Goal: Task Accomplishment & Management: Manage account settings

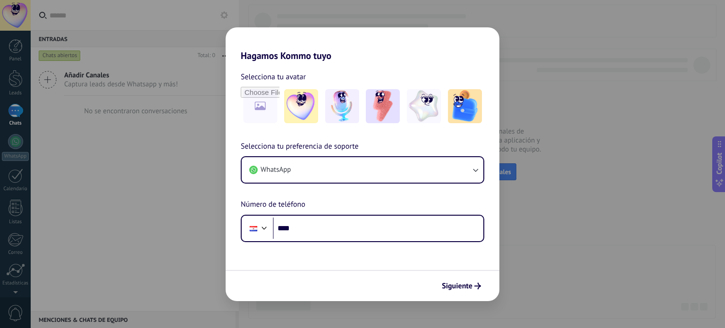
drag, startPoint x: 508, startPoint y: 228, endPoint x: 487, endPoint y: 284, distance: 60.2
click at [509, 228] on div "Hagamos Kommo tuyo Selecciona tu avatar Selecciona tu preferencia de soporte Wh…" at bounding box center [362, 164] width 725 height 328
click at [462, 287] on span "Siguiente" at bounding box center [457, 286] width 31 height 7
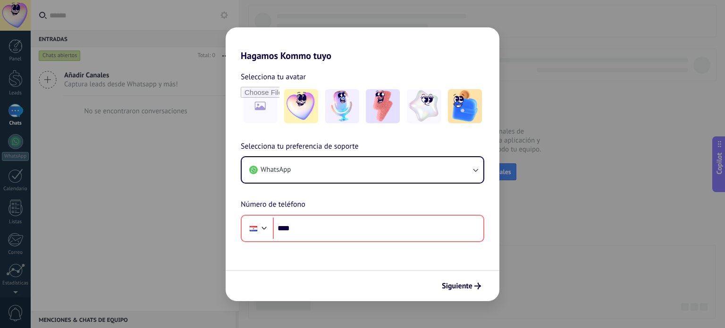
click at [338, 35] on h2 "Hagamos Kommo tuyo" at bounding box center [363, 44] width 274 height 34
drag, startPoint x: 330, startPoint y: 39, endPoint x: 366, endPoint y: 56, distance: 40.1
click at [366, 56] on h2 "Hagamos Kommo tuyo" at bounding box center [363, 44] width 274 height 34
click at [338, 122] on img at bounding box center [342, 106] width 34 height 34
click at [219, 115] on div "Hagamos Kommo tuyo Selecciona tu avatar Restablecer Selecciona tu preferencia d…" at bounding box center [362, 164] width 725 height 328
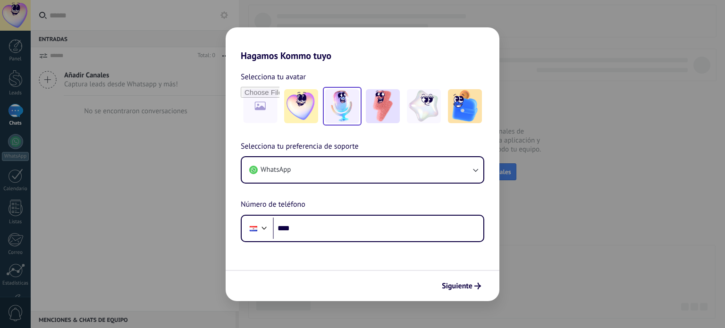
click at [353, 110] on img at bounding box center [342, 106] width 34 height 34
click at [466, 283] on span "Siguiente" at bounding box center [457, 286] width 31 height 7
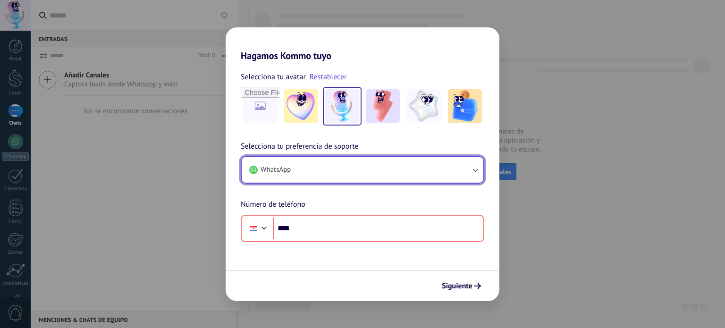
click at [401, 172] on button "WhatsApp" at bounding box center [363, 169] width 242 height 25
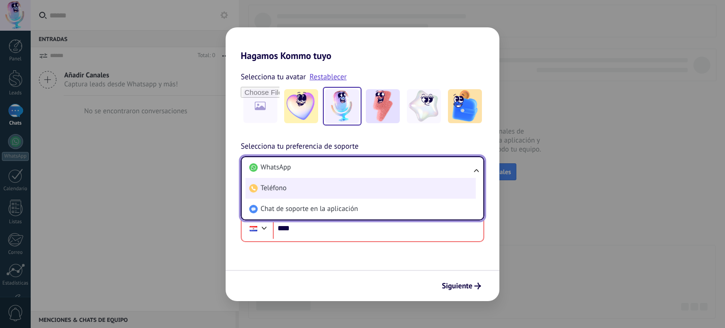
click at [335, 188] on li "Teléfono" at bounding box center [360, 188] width 230 height 21
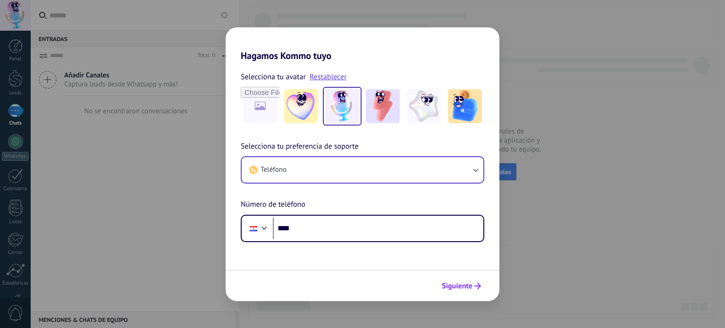
click at [465, 287] on span "Siguiente" at bounding box center [457, 286] width 31 height 7
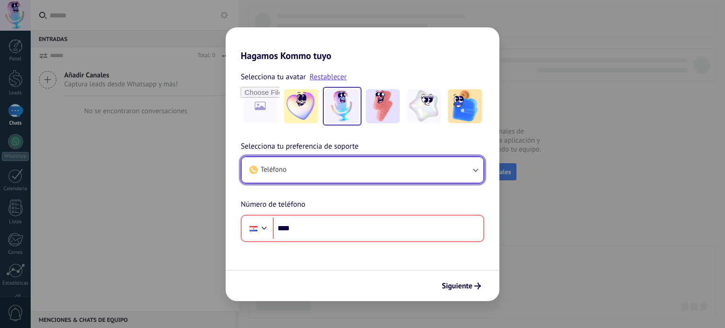
click at [302, 164] on button "Teléfono" at bounding box center [363, 169] width 242 height 25
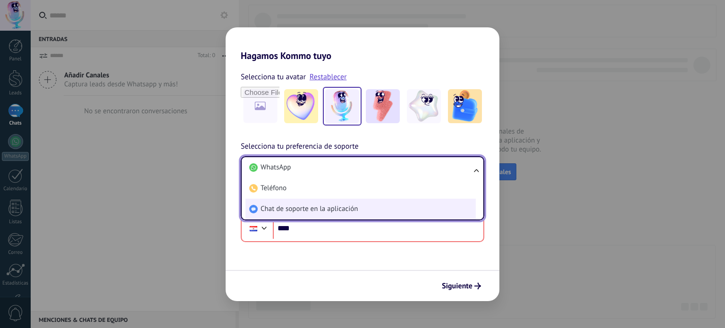
click at [300, 209] on span "Chat de soporte en la aplicación" at bounding box center [308, 208] width 97 height 9
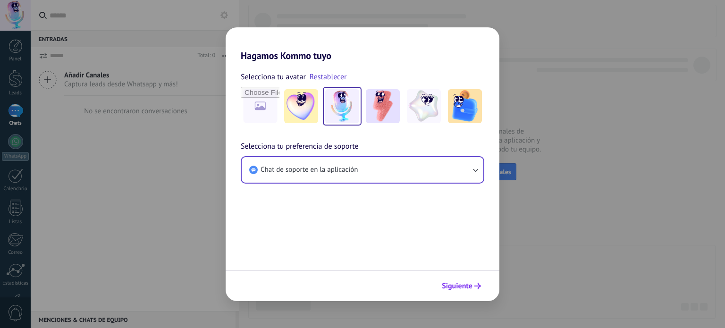
click at [455, 286] on span "Siguiente" at bounding box center [457, 286] width 31 height 7
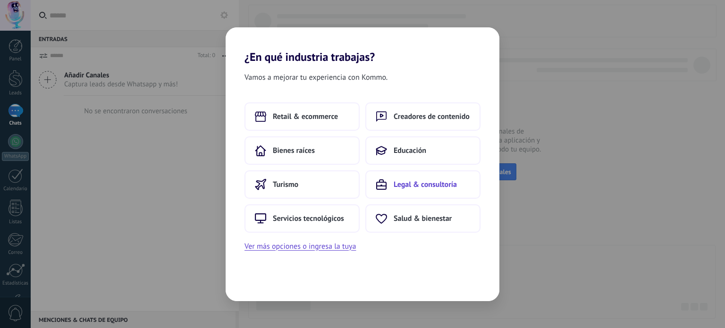
click at [412, 186] on span "Legal & consultoría" at bounding box center [425, 184] width 63 height 9
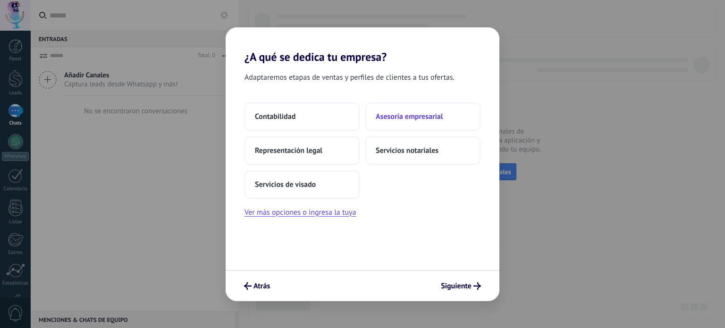
click at [420, 118] on span "Asesoría empresarial" at bounding box center [409, 116] width 67 height 9
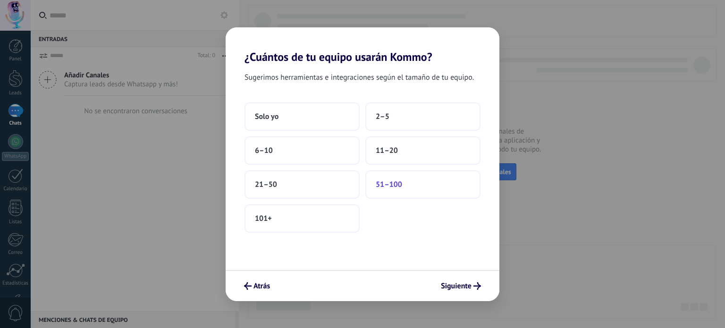
click at [383, 182] on span "51–100" at bounding box center [389, 184] width 26 height 9
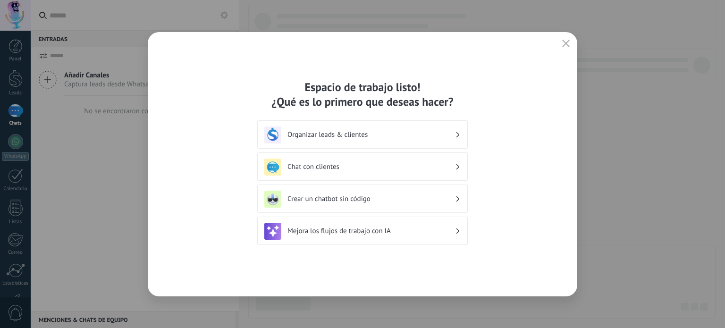
click at [394, 133] on h3 "Organizar leads & clientes" at bounding box center [371, 134] width 168 height 9
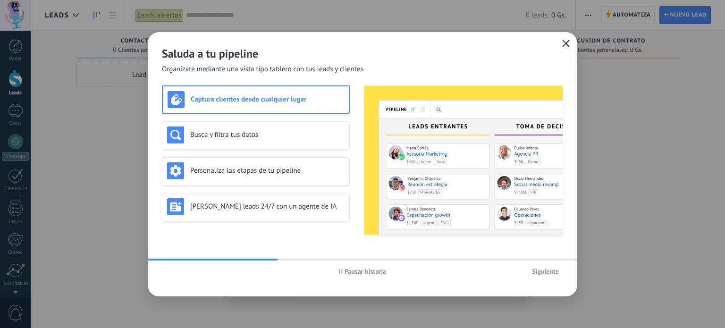
click at [567, 43] on icon "button" at bounding box center [566, 44] width 8 height 8
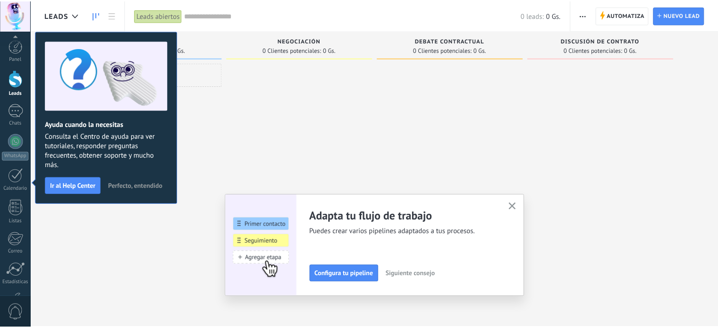
scroll to position [64, 0]
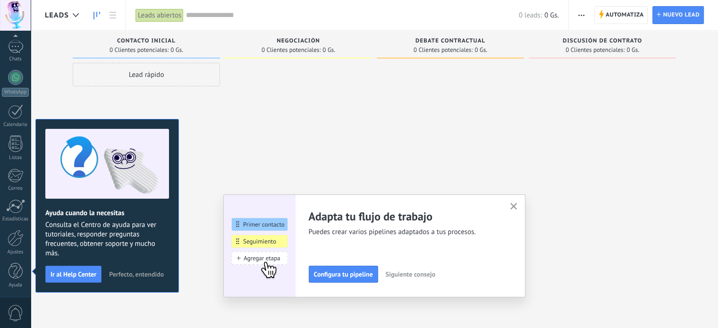
drag, startPoint x: 357, startPoint y: 109, endPoint x: 301, endPoint y: 96, distance: 57.3
click at [355, 109] on div at bounding box center [298, 165] width 147 height 205
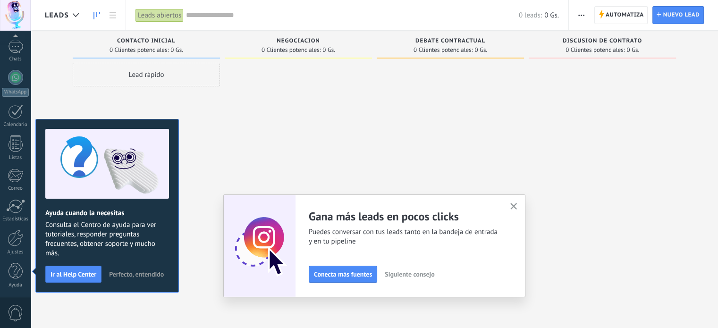
click at [515, 206] on icon "button" at bounding box center [513, 206] width 7 height 7
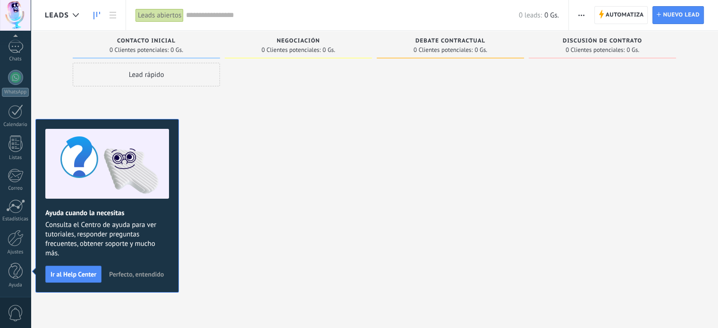
drag, startPoint x: 387, startPoint y: 161, endPoint x: 207, endPoint y: 121, distance: 184.7
click at [387, 161] on div at bounding box center [450, 165] width 147 height 205
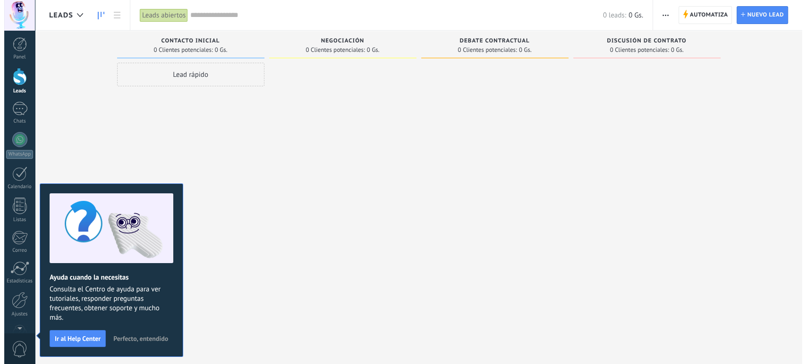
scroll to position [0, 0]
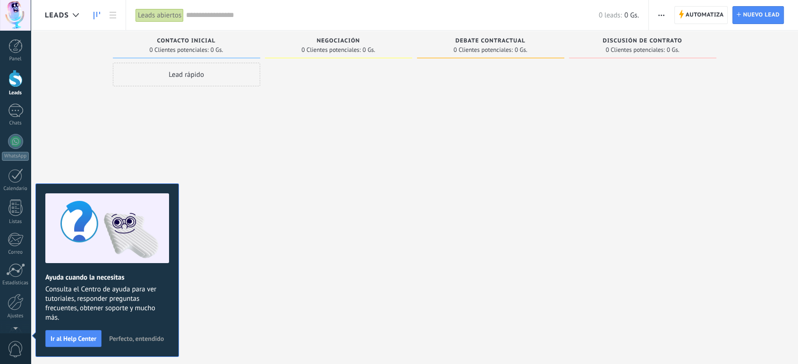
click at [15, 79] on div at bounding box center [15, 78] width 14 height 17
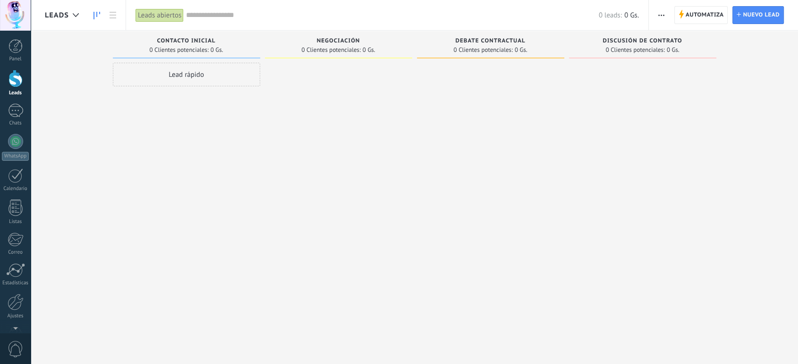
click at [332, 181] on div at bounding box center [338, 183] width 147 height 241
click at [15, 143] on div at bounding box center [15, 141] width 15 height 15
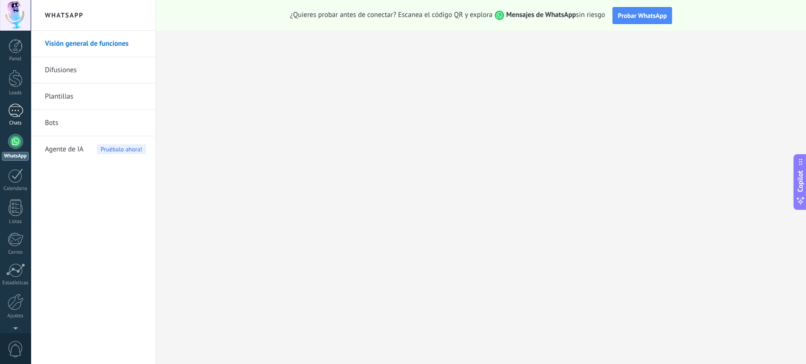
click at [18, 113] on div at bounding box center [15, 111] width 15 height 14
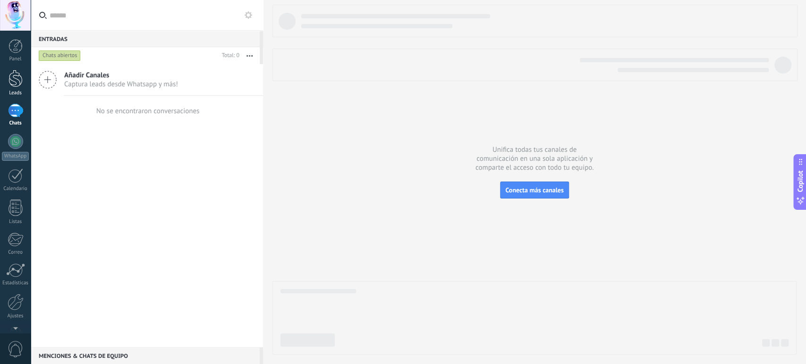
click at [12, 84] on div at bounding box center [15, 78] width 14 height 17
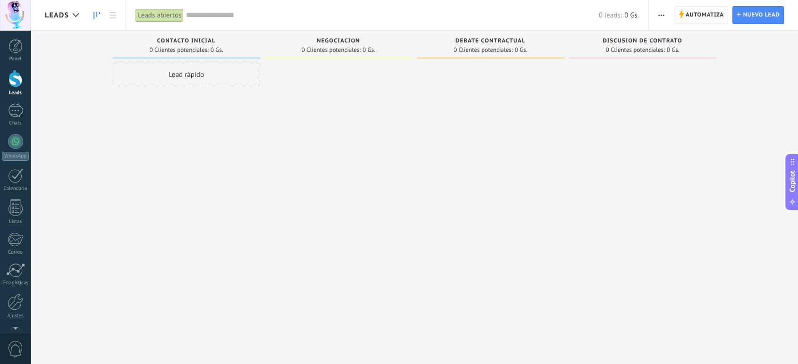
click at [712, 17] on span "Automatiza" at bounding box center [704, 15] width 38 height 17
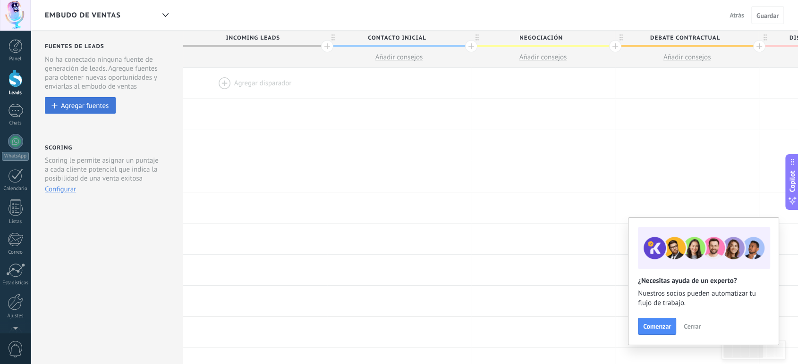
click at [79, 107] on div "Agregar fuentes" at bounding box center [85, 105] width 48 height 8
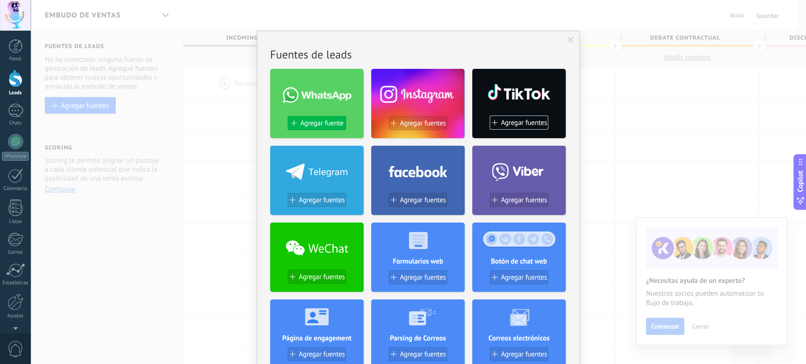
click at [317, 121] on span "Agregar fuente" at bounding box center [321, 123] width 43 height 8
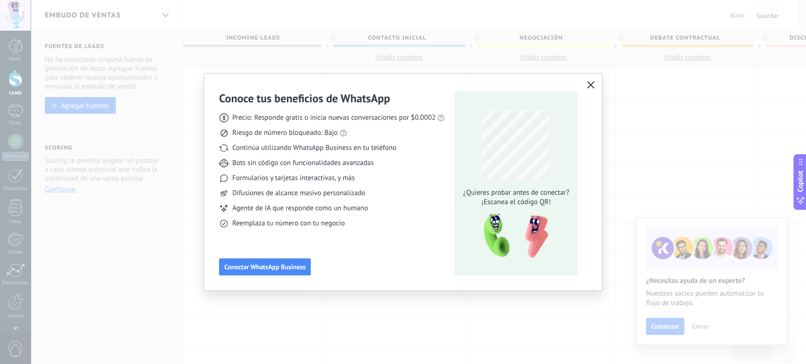
click at [591, 85] on use "button" at bounding box center [590, 85] width 7 height 7
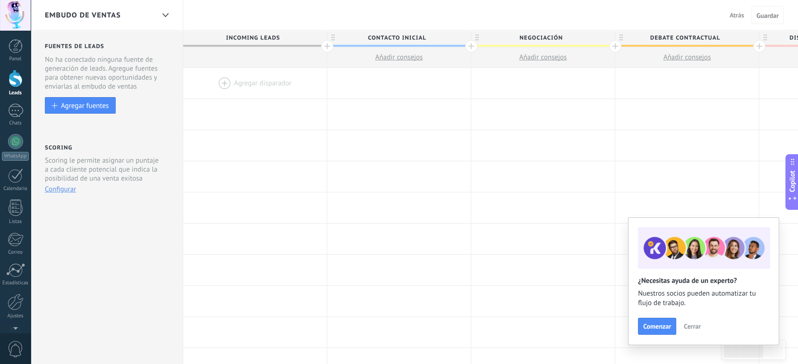
click at [70, 191] on button "Configurar" at bounding box center [60, 189] width 31 height 9
click at [19, 48] on div at bounding box center [15, 46] width 14 height 14
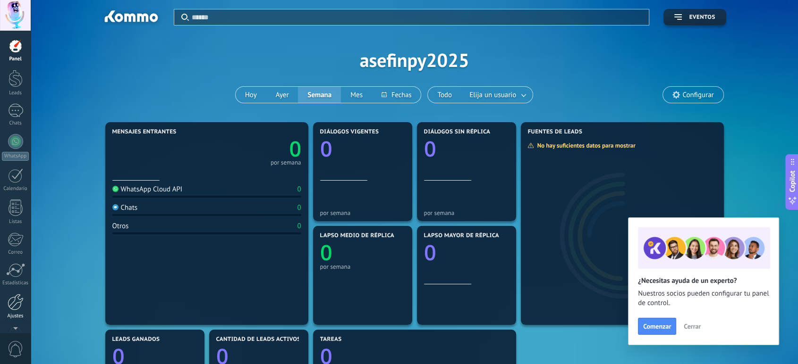
click at [18, 302] on div at bounding box center [16, 302] width 16 height 17
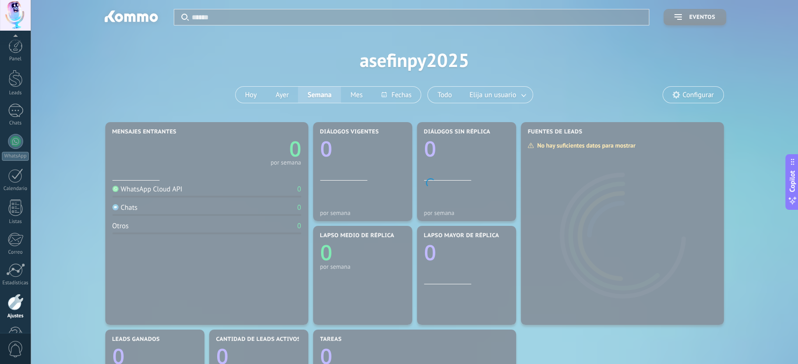
scroll to position [27, 0]
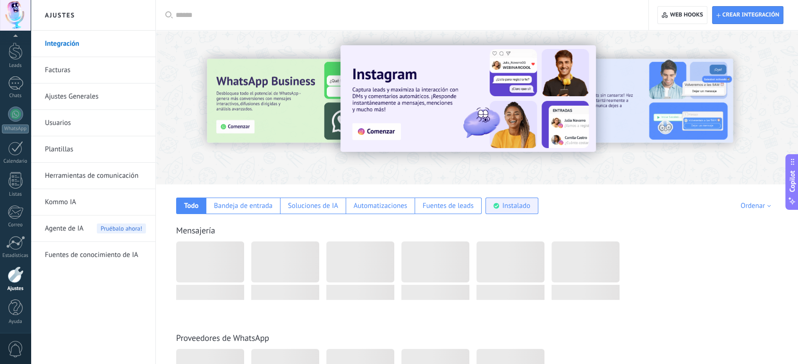
click at [512, 207] on div "Instalado" at bounding box center [516, 206] width 28 height 9
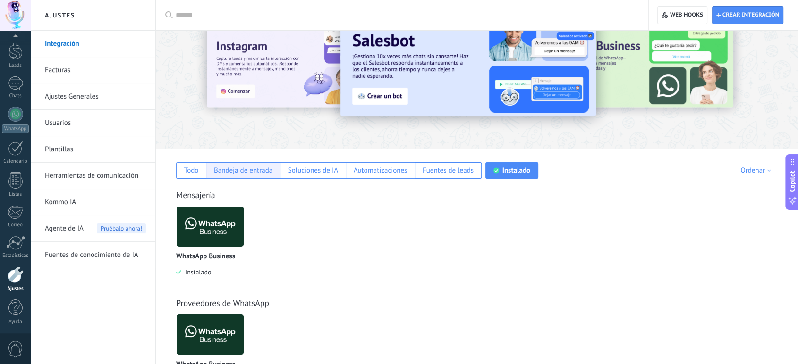
scroll to position [0, 0]
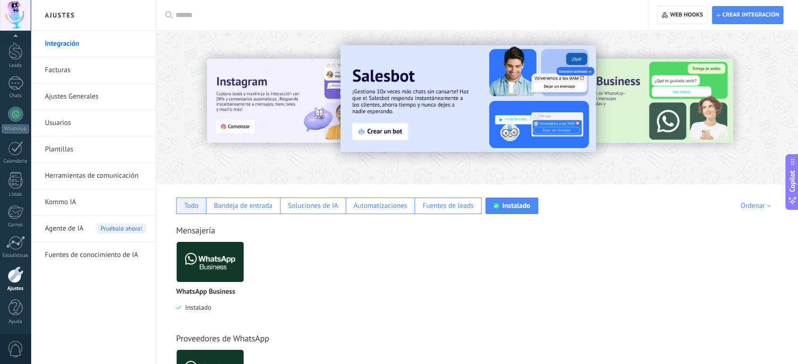
click at [189, 210] on div "Todo" at bounding box center [191, 206] width 15 height 9
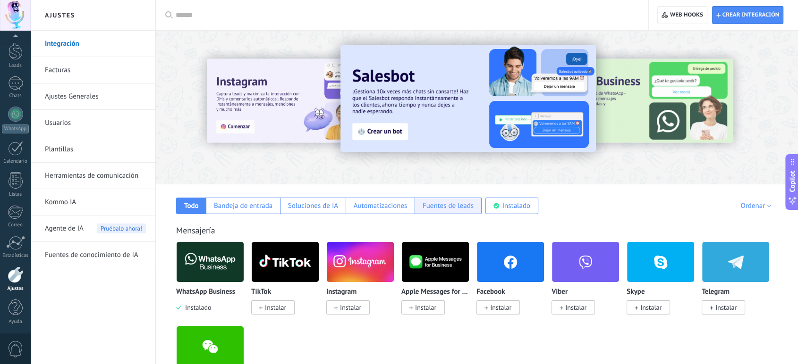
click at [464, 204] on div "Fuentes de leads" at bounding box center [447, 206] width 51 height 9
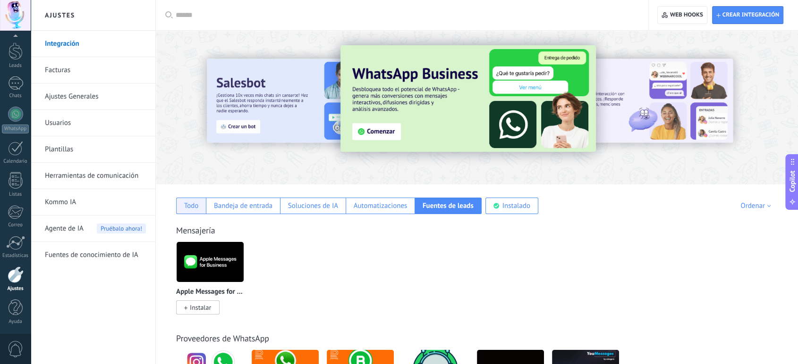
click at [188, 209] on div "Todo" at bounding box center [191, 206] width 15 height 9
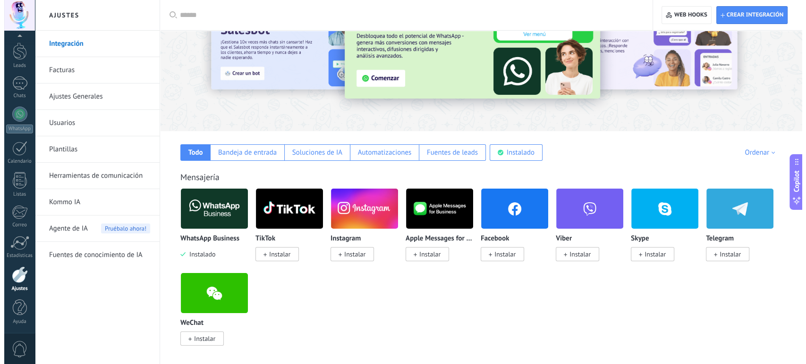
scroll to position [105, 0]
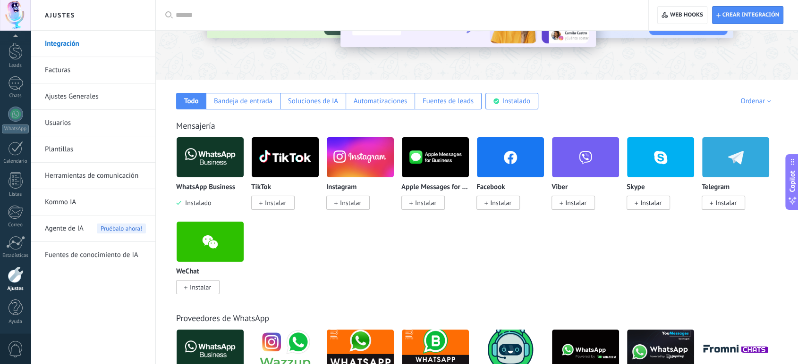
click at [498, 204] on span "Instalar" at bounding box center [500, 203] width 21 height 8
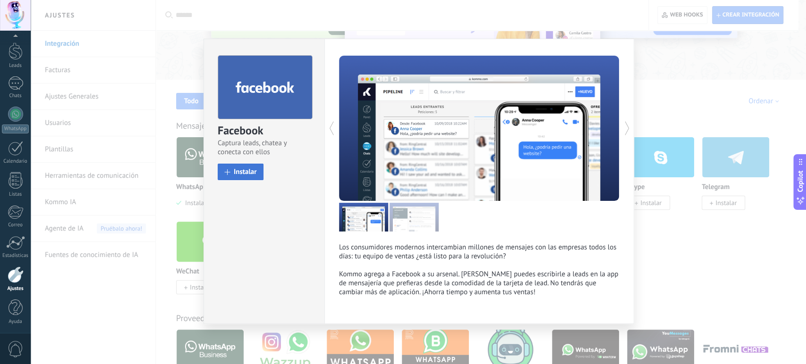
click at [242, 170] on span "Instalar" at bounding box center [245, 171] width 23 height 7
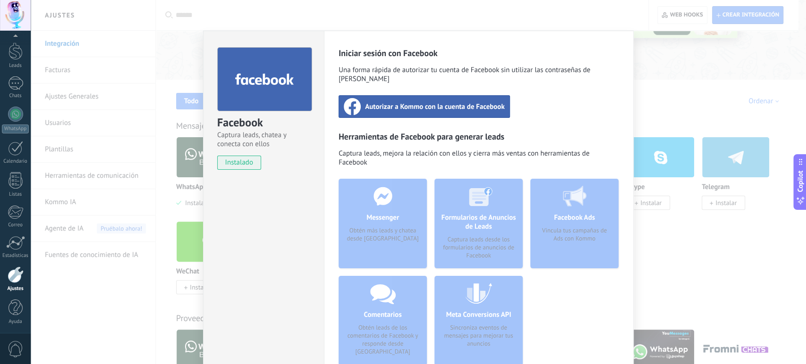
click at [440, 102] on span "Autorizar a Kommo con la cuenta de Facebook" at bounding box center [435, 106] width 140 height 9
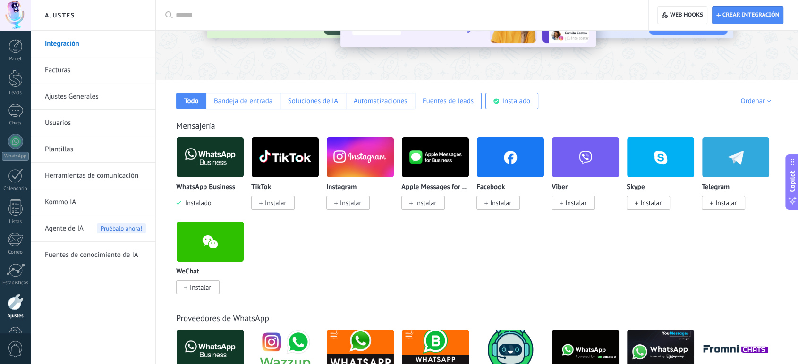
click at [495, 206] on span "Instalar" at bounding box center [500, 203] width 21 height 8
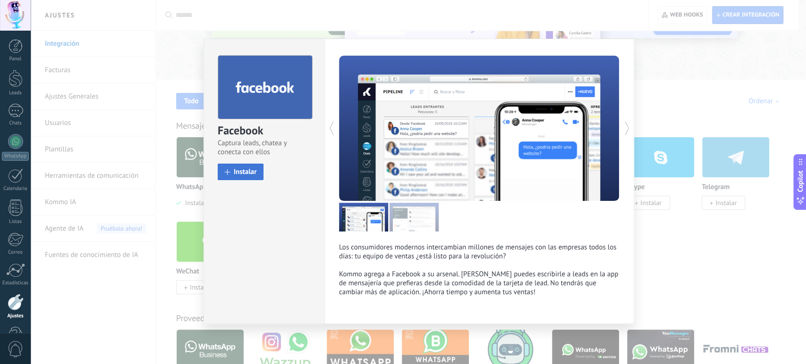
click at [255, 171] on button "Instalar" at bounding box center [241, 172] width 46 height 17
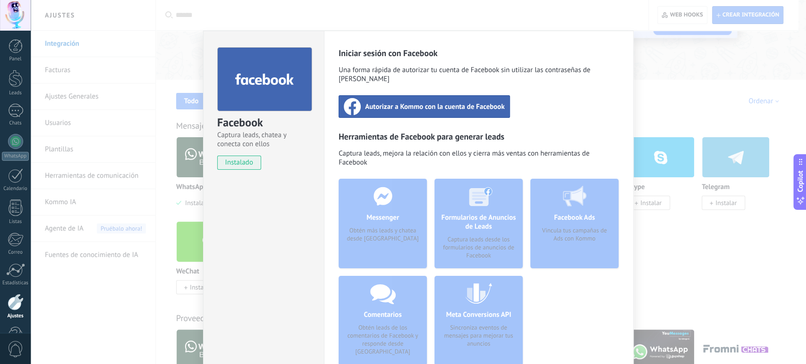
click at [426, 102] on span "Autorizar a Kommo con la cuenta de Facebook" at bounding box center [435, 106] width 140 height 9
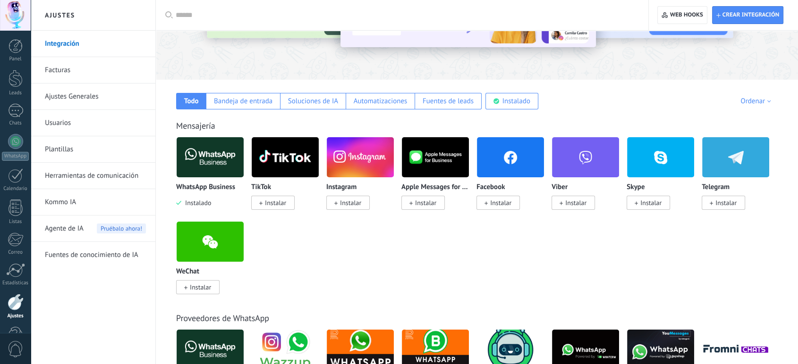
click at [501, 207] on span "Instalar" at bounding box center [500, 203] width 21 height 8
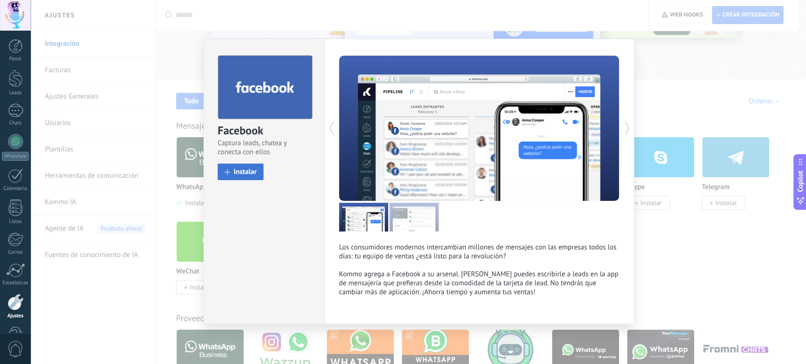
click at [248, 171] on span "Instalar" at bounding box center [245, 171] width 23 height 7
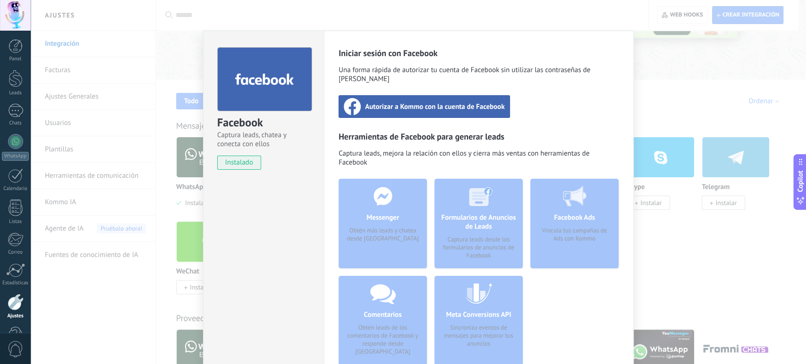
click at [428, 102] on span "Autorizar a Kommo con la cuenta de Facebook" at bounding box center [435, 106] width 140 height 9
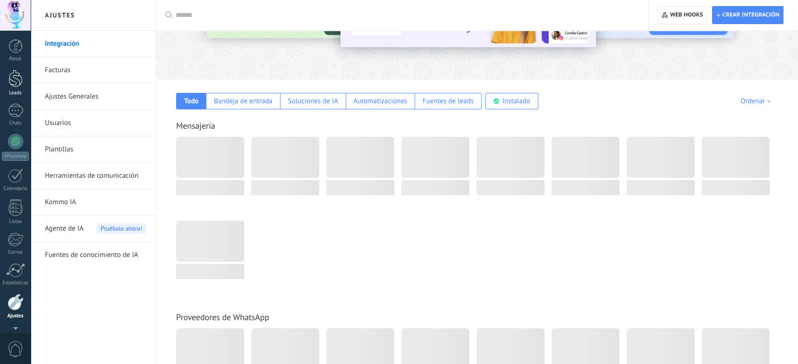
scroll to position [27, 0]
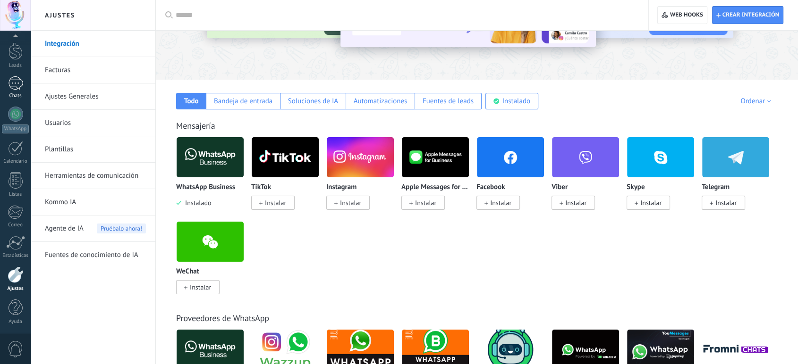
click at [14, 85] on div at bounding box center [15, 83] width 15 height 14
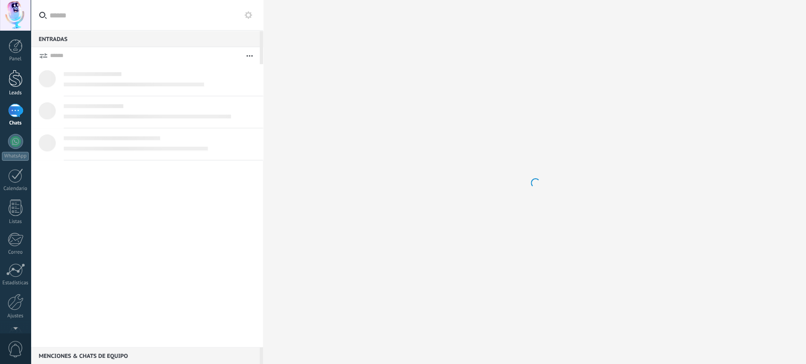
click at [16, 74] on div at bounding box center [15, 78] width 14 height 17
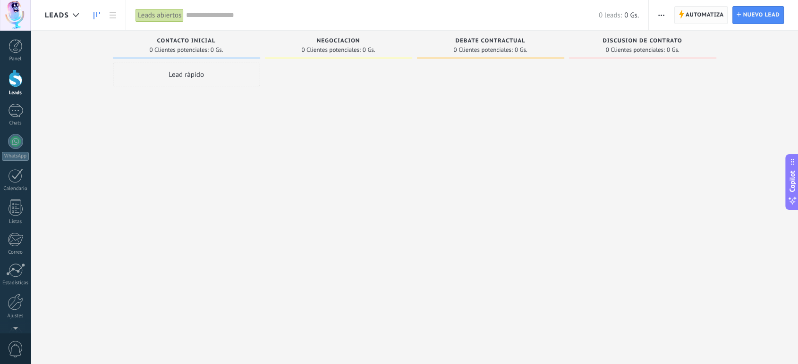
click at [697, 17] on span "Automatiza" at bounding box center [704, 15] width 38 height 17
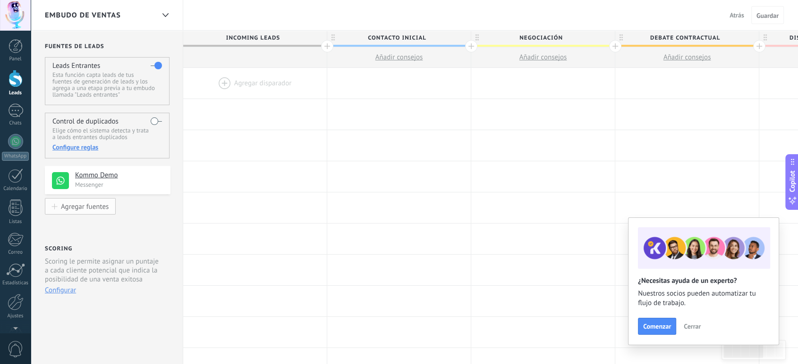
click at [101, 207] on div "Agregar fuentes" at bounding box center [85, 206] width 48 height 8
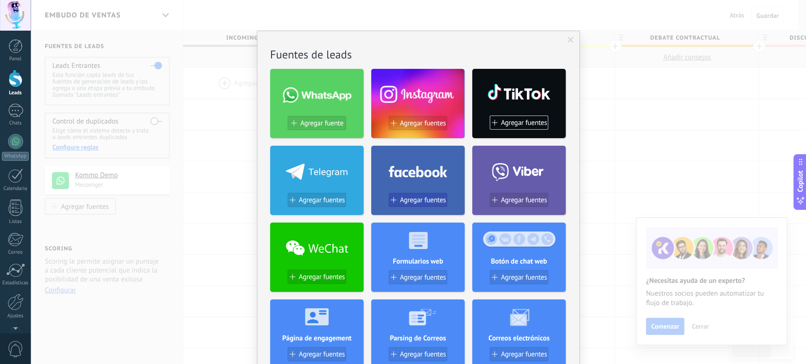
click at [427, 201] on span "Agregar fuentes" at bounding box center [423, 200] width 46 height 8
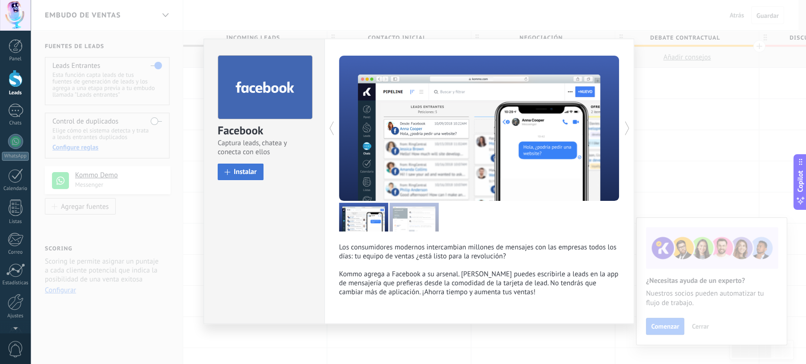
click at [252, 175] on span "Instalar" at bounding box center [245, 171] width 23 height 7
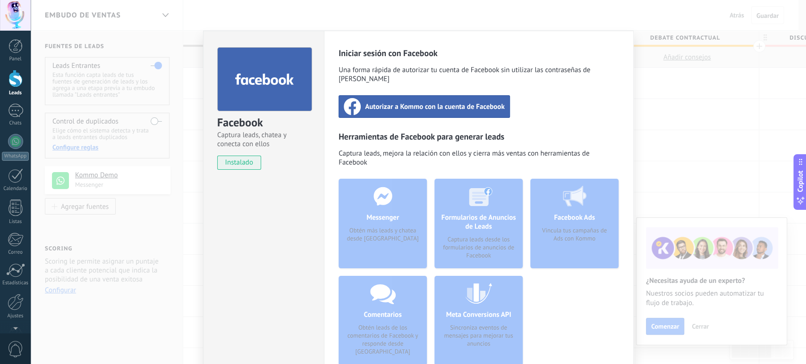
click at [448, 95] on div "Autorizar a Kommo con la cuenta de Facebook" at bounding box center [423, 106] width 171 height 23
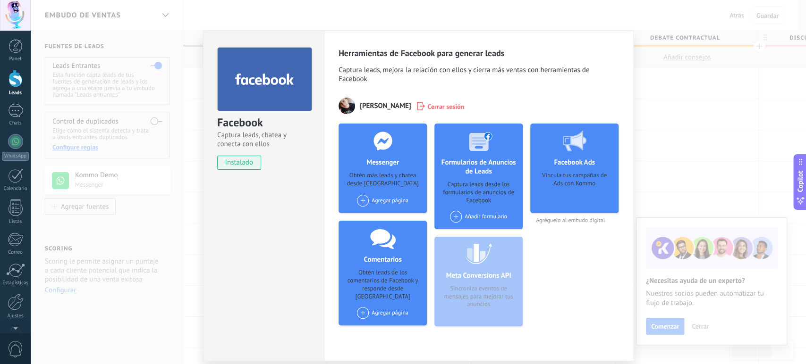
click at [310, 241] on div "Facebook Captura leads, chatea y conecta con ellos instalado Desinstalar" at bounding box center [263, 196] width 121 height 331
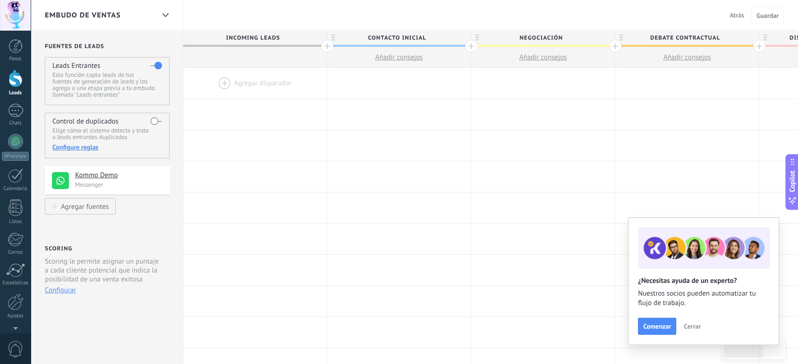
click at [140, 176] on h4 "Kommo Demo" at bounding box center [119, 175] width 88 height 9
click at [695, 328] on span "Cerrar" at bounding box center [691, 326] width 17 height 7
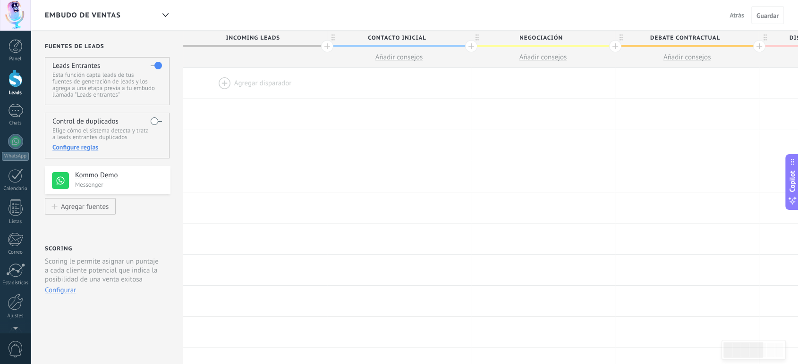
click at [398, 34] on span "Contacto inicial" at bounding box center [396, 38] width 139 height 15
click at [737, 17] on span "Atrás" at bounding box center [736, 15] width 15 height 8
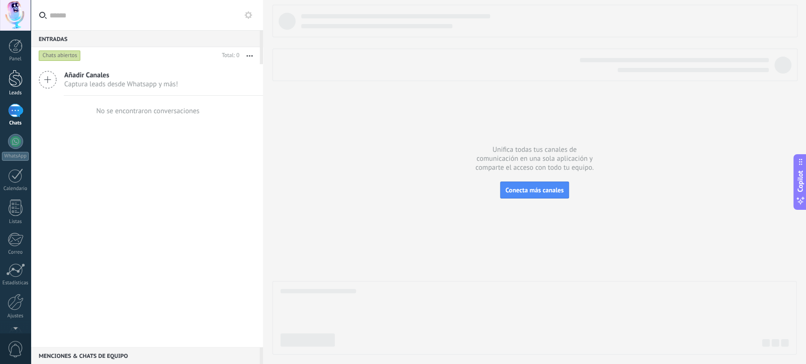
click at [19, 84] on div at bounding box center [15, 78] width 14 height 17
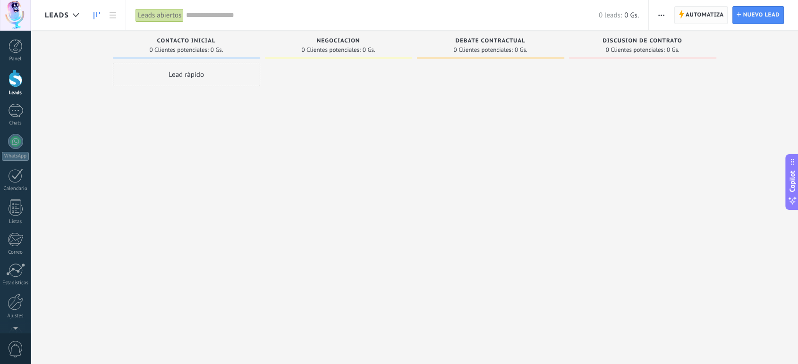
click at [700, 11] on span "Automatiza" at bounding box center [704, 15] width 38 height 17
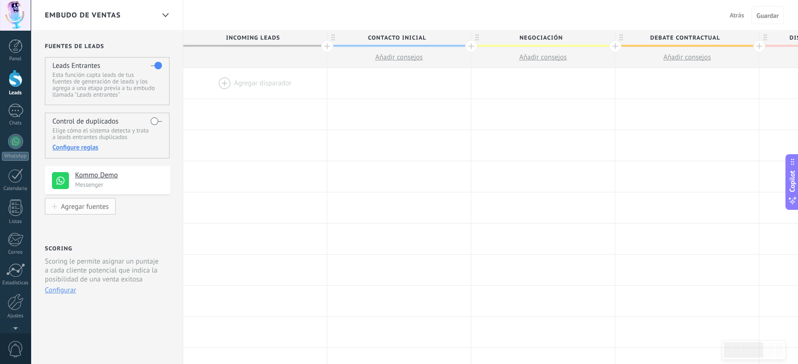
click at [92, 205] on div "Agregar fuentes" at bounding box center [85, 206] width 48 height 8
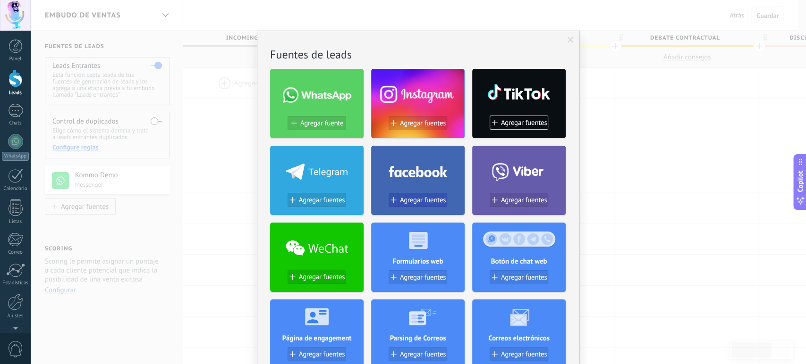
click at [423, 196] on span "Agregar fuentes" at bounding box center [423, 200] width 46 height 8
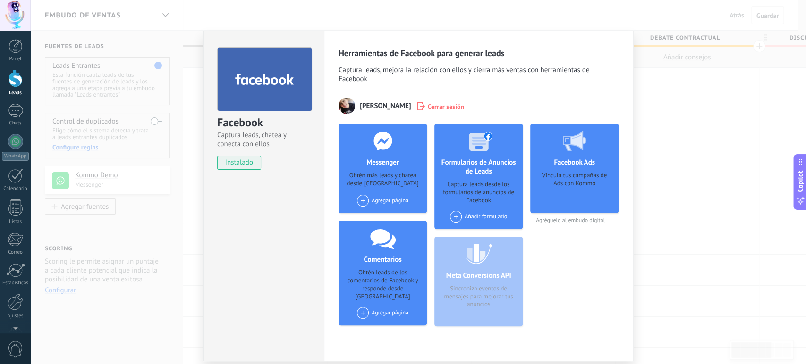
click at [472, 219] on div "Añadir formulario" at bounding box center [478, 217] width 57 height 12
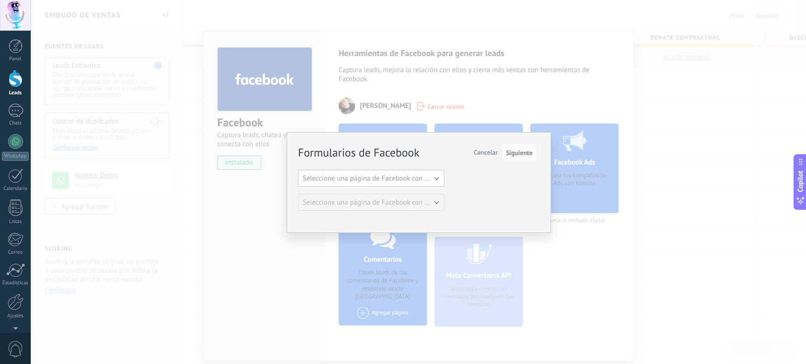
click at [412, 177] on span "Seleccione una página de Facebook con formas" at bounding box center [373, 178] width 143 height 9
click at [331, 197] on span "C.B Finanzas" at bounding box center [366, 194] width 149 height 9
click at [349, 203] on span "Seleccione una página de Facebook con formas" at bounding box center [373, 202] width 143 height 9
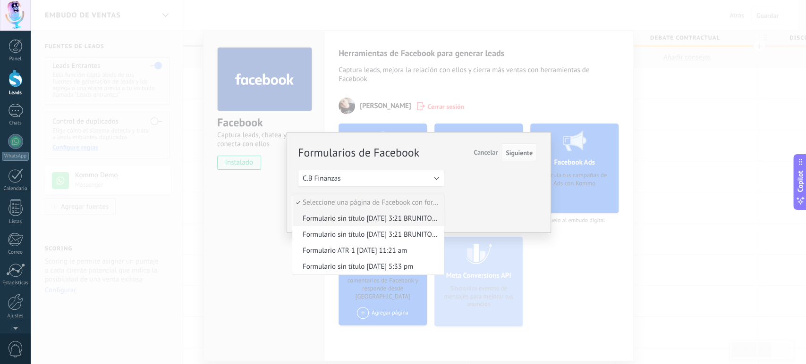
click at [394, 219] on span "Formulario sin título [DATE] 3:21 BRUNITOCASH-copy" at bounding box center [366, 218] width 149 height 9
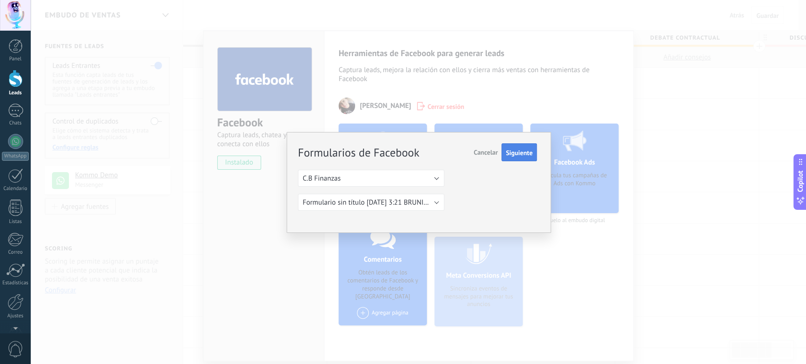
click at [519, 154] on span "Siguiente" at bounding box center [518, 153] width 27 height 7
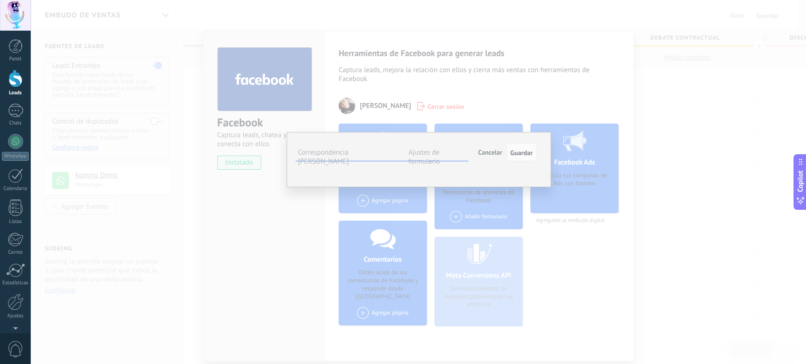
click at [0, 0] on span "Seleccionar campo" at bounding box center [0, 0] width 0 height 0
click at [0, 0] on span "Nota (lead)" at bounding box center [0, 0] width 0 height 0
click at [0, 0] on div "Cuanto necesitas?" at bounding box center [0, 0] width 0 height 0
click at [0, 0] on span "Seleccionar campo" at bounding box center [0, 0] width 0 height 0
click at [0, 0] on span "Nota (lead)" at bounding box center [0, 0] width 0 height 0
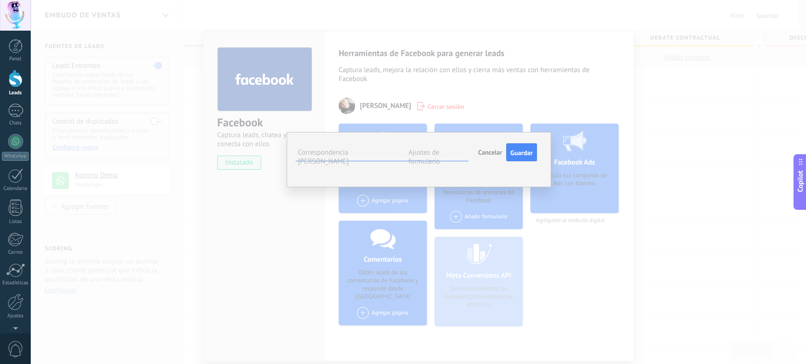
click at [0, 0] on span "Cargo (contacto)" at bounding box center [0, 0] width 0 height 0
click at [0, 0] on span "Seleccionar campo" at bounding box center [0, 0] width 0 height 0
click at [0, 0] on span "Dirección (compañía)" at bounding box center [0, 0] width 0 height 0
click at [0, 0] on span "Seleccionar campo" at bounding box center [0, 0] width 0 height 0
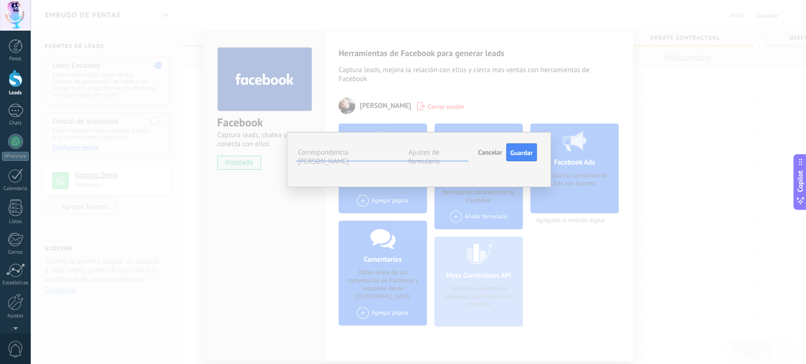
click at [0, 0] on span "Nombre del contacto (contacto)" at bounding box center [0, 0] width 0 height 0
click at [0, 0] on span "Seleccionar campo" at bounding box center [0, 0] width 0 height 0
click at [0, 0] on span "Teléfono (contacto)" at bounding box center [0, 0] width 0 height 0
click at [440, 151] on label "Ajustes de formulario" at bounding box center [424, 157] width 32 height 18
click at [0, 0] on div "Incoming leads Contacto inicial Negociación Debate contractual Discusión de con…" at bounding box center [0, 0] width 0 height 0
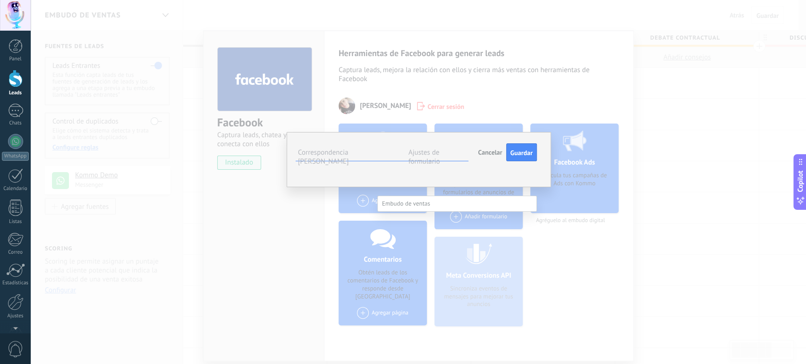
click at [0, 0] on label "Incoming leads" at bounding box center [0, 0] width 0 height 0
click at [0, 0] on span "#agregar etiquetas" at bounding box center [0, 0] width 0 height 0
type input "*"
click at [414, 200] on span "crear etiqueta F" at bounding box center [411, 197] width 58 height 9
click at [0, 0] on span "F" at bounding box center [0, 0] width 0 height 0
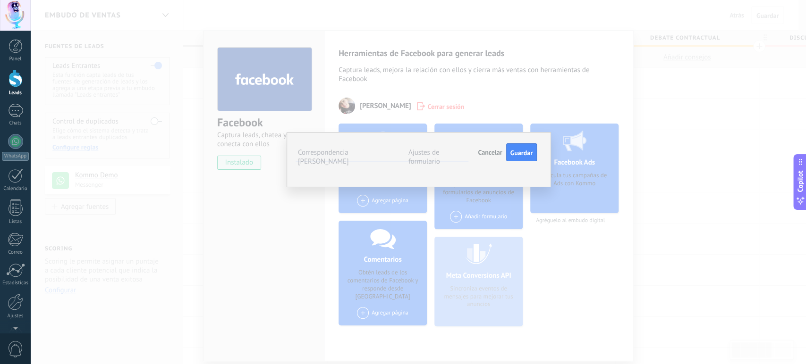
click at [0, 0] on input "text" at bounding box center [0, 0] width 0 height 0
type input "*"
click at [438, 197] on span "F" at bounding box center [434, 198] width 9 height 13
drag, startPoint x: 391, startPoint y: 184, endPoint x: 383, endPoint y: 183, distance: 7.6
click at [0, 0] on ul "F F" at bounding box center [0, 0] width 0 height 0
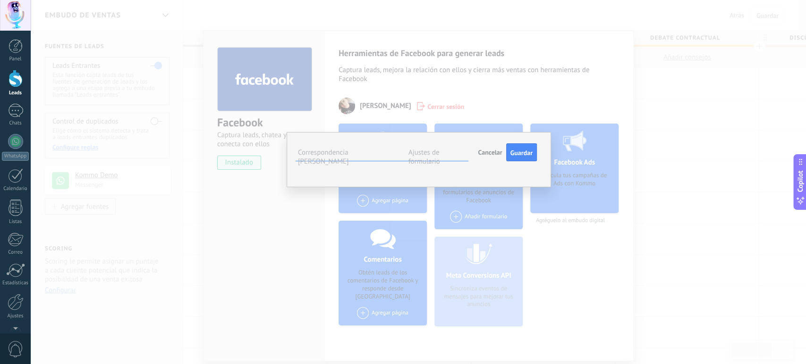
click at [0, 0] on span "F" at bounding box center [0, 0] width 0 height 0
click at [0, 0] on li "F" at bounding box center [0, 0] width 0 height 0
click at [520, 157] on button "Guardar" at bounding box center [521, 152] width 31 height 18
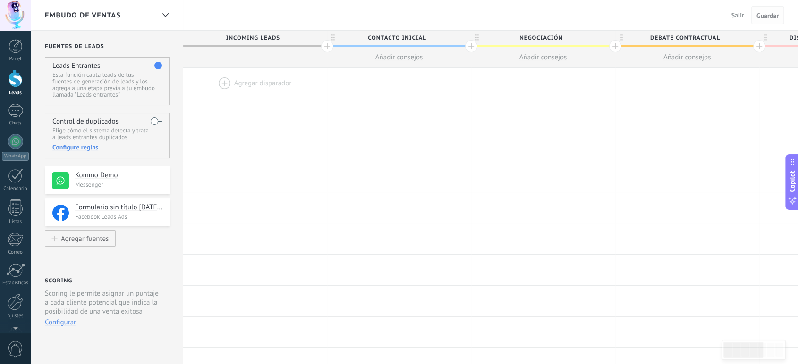
click at [762, 12] on span "Guardar" at bounding box center [767, 15] width 22 height 7
click at [247, 81] on div at bounding box center [254, 83] width 143 height 31
click at [412, 37] on span "Contacto inicial" at bounding box center [396, 38] width 139 height 15
click at [412, 37] on input "**********" at bounding box center [396, 38] width 125 height 14
click at [401, 35] on input "**********" at bounding box center [396, 38] width 125 height 14
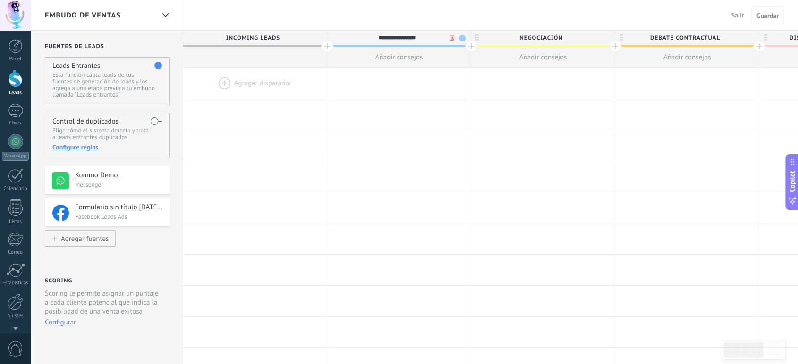
click at [401, 35] on input "**********" at bounding box center [396, 38] width 125 height 14
type input "*"
type input "****"
click at [554, 39] on span "Negociación" at bounding box center [540, 38] width 139 height 15
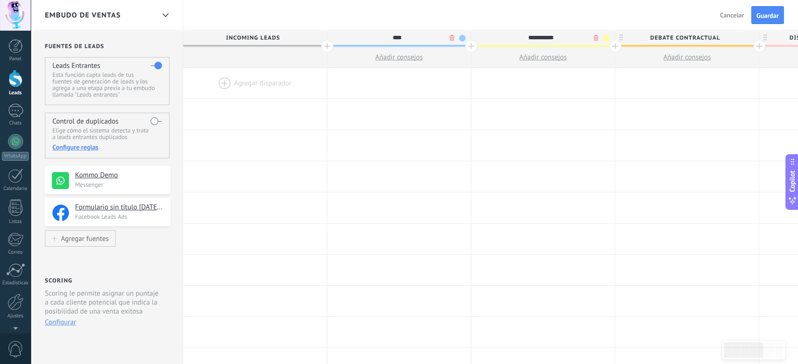
click at [554, 39] on input "**********" at bounding box center [540, 38] width 125 height 14
type input "*****"
click at [685, 40] on span "Debate contractual" at bounding box center [684, 38] width 139 height 15
click at [685, 40] on input "**********" at bounding box center [684, 38] width 125 height 14
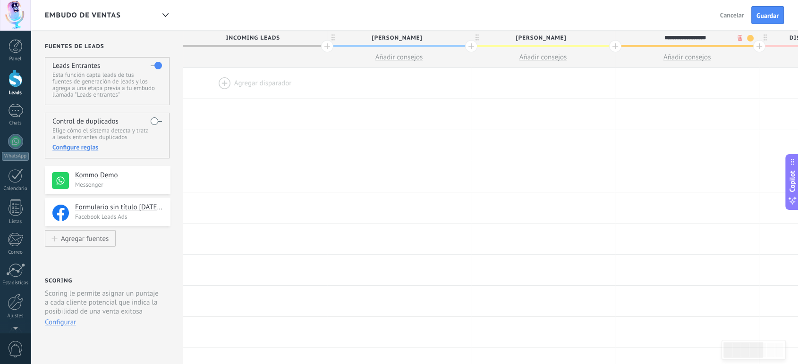
click at [685, 40] on input "**********" at bounding box center [684, 38] width 125 height 14
type input "********"
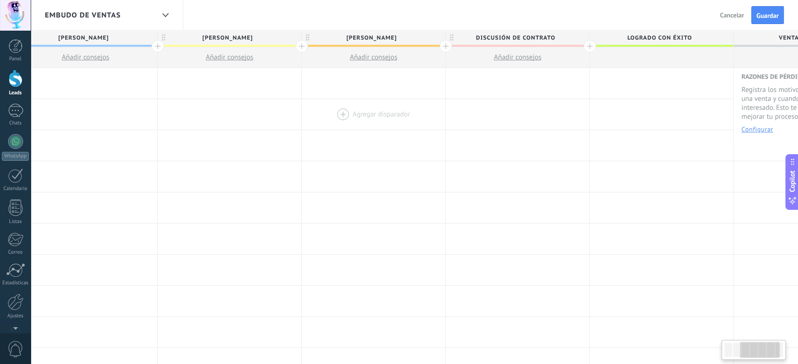
scroll to position [0, 316]
drag, startPoint x: 678, startPoint y: 87, endPoint x: 429, endPoint y: 105, distance: 249.3
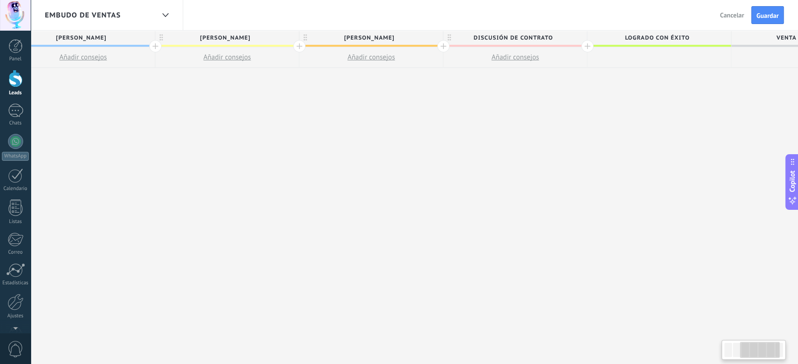
click at [506, 36] on span "Discusión de contrato" at bounding box center [512, 38] width 139 height 15
click at [506, 36] on input "**********" at bounding box center [512, 38] width 125 height 14
type input "*****"
click at [586, 44] on div at bounding box center [587, 46] width 12 height 12
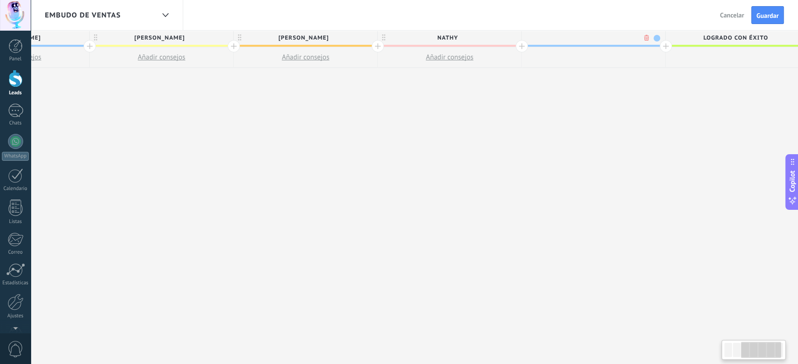
scroll to position [0, 386]
click at [589, 40] on input "text" at bounding box center [586, 38] width 125 height 14
type input "****"
click at [665, 46] on div at bounding box center [661, 46] width 12 height 12
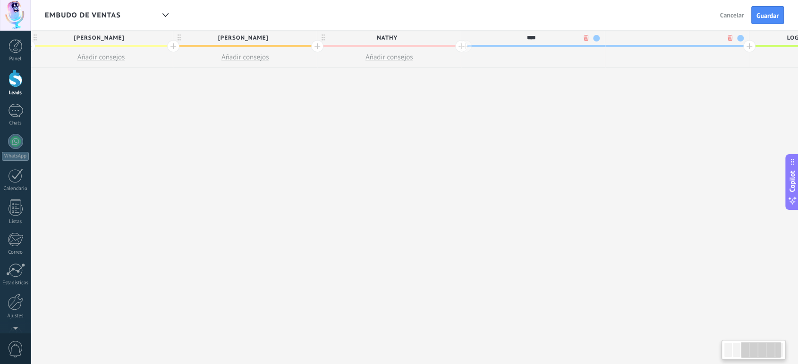
scroll to position [0, 456]
click at [652, 37] on input "text" at bounding box center [660, 38] width 125 height 14
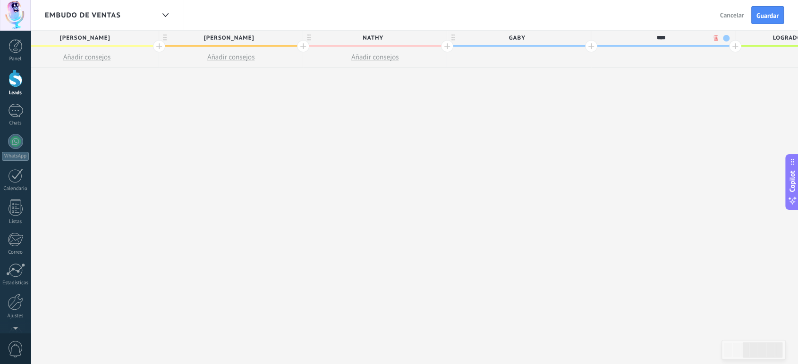
type input "****"
click at [732, 46] on div at bounding box center [735, 46] width 12 height 12
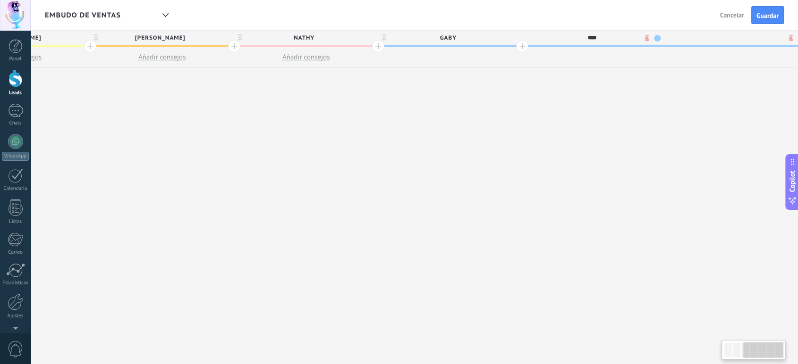
scroll to position [0, 526]
type input "******"
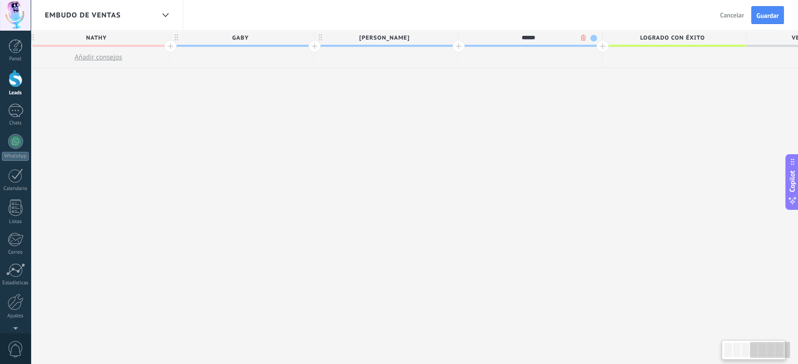
drag, startPoint x: 650, startPoint y: 109, endPoint x: 444, endPoint y: 114, distance: 205.8
click at [444, 114] on div "Incoming leads [PERSON_NAME] Añadir consejos [PERSON_NAME] Añadir consejos [PER…" at bounding box center [170, 198] width 1439 height 334
click at [599, 47] on div at bounding box center [601, 46] width 12 height 12
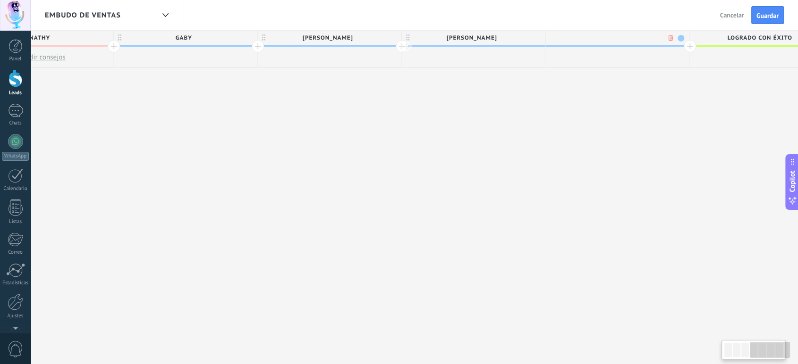
scroll to position [0, 804]
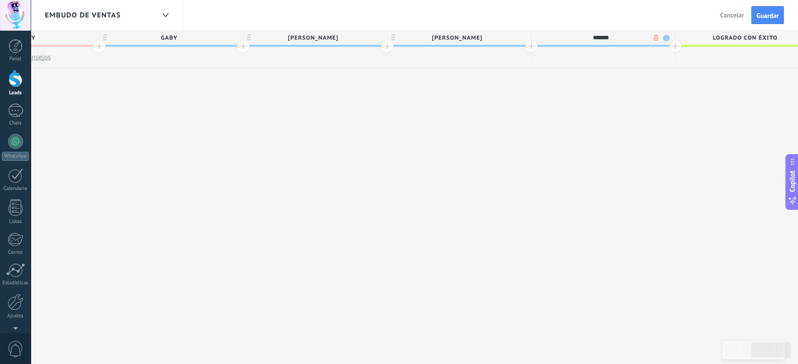
type input "*******"
click at [675, 45] on div at bounding box center [675, 46] width 12 height 12
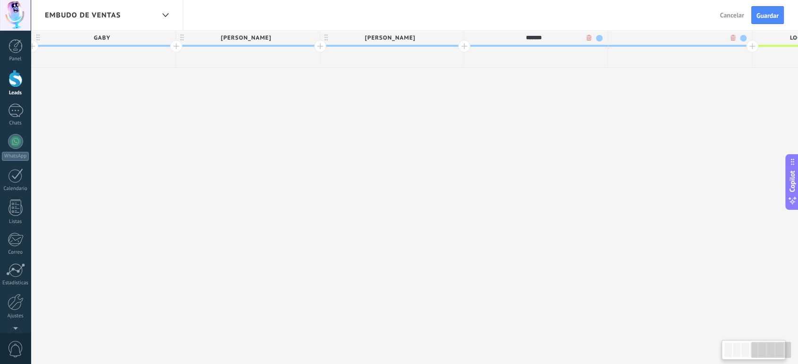
scroll to position [0, 874]
click at [680, 36] on input "text" at bounding box center [674, 38] width 125 height 14
type input "*****"
click at [745, 46] on div at bounding box center [749, 46] width 12 height 12
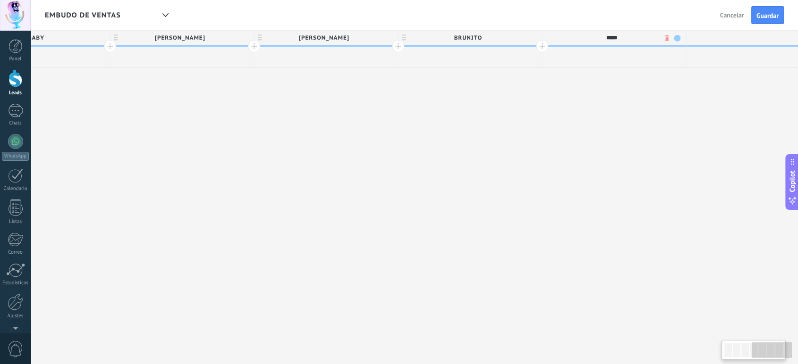
scroll to position [0, 944]
type input "****"
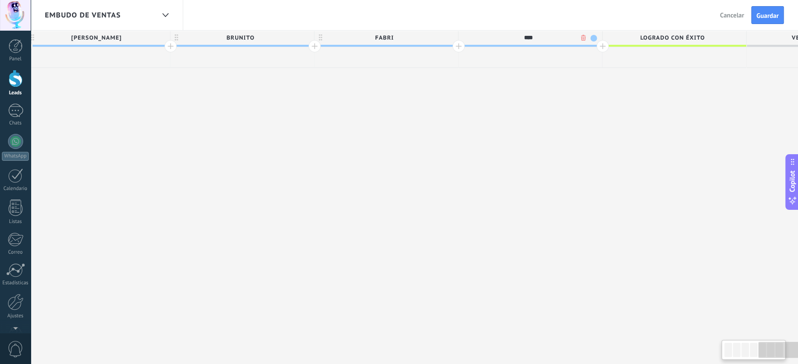
drag, startPoint x: 715, startPoint y: 88, endPoint x: 496, endPoint y: 103, distance: 220.4
click at [600, 47] on div at bounding box center [602, 46] width 12 height 12
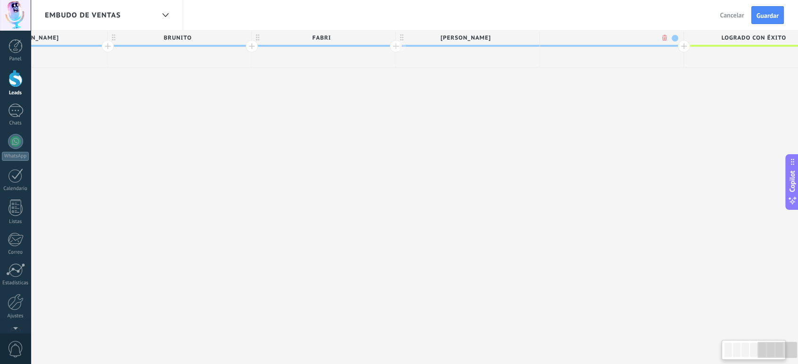
scroll to position [0, 1235]
type input "*****"
click at [675, 47] on div at bounding box center [676, 46] width 12 height 12
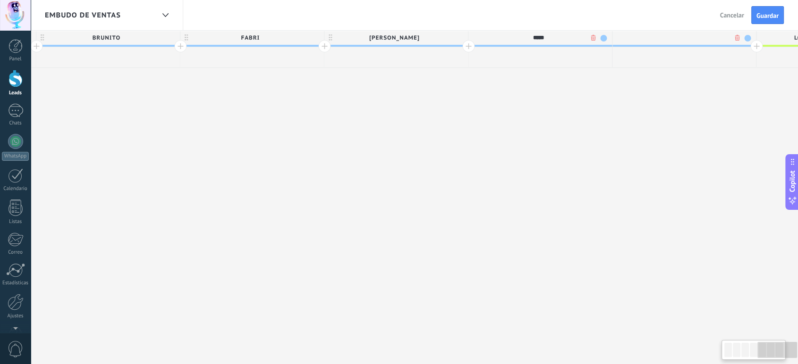
scroll to position [0, 1304]
type input "***"
click at [748, 45] on div at bounding box center [750, 46] width 12 height 12
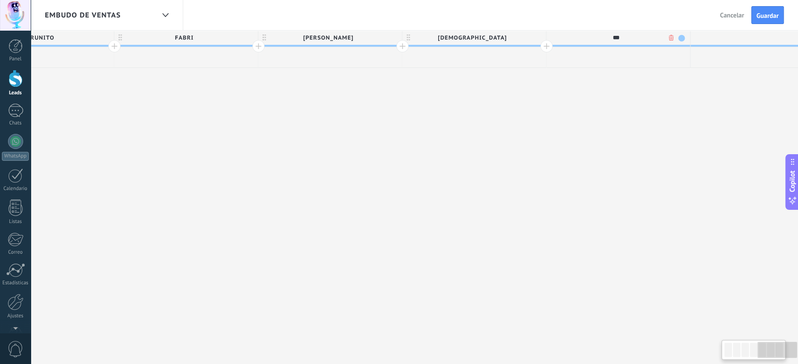
scroll to position [0, 1374]
click at [738, 38] on input "******" at bounding box center [749, 38] width 125 height 14
type input "****"
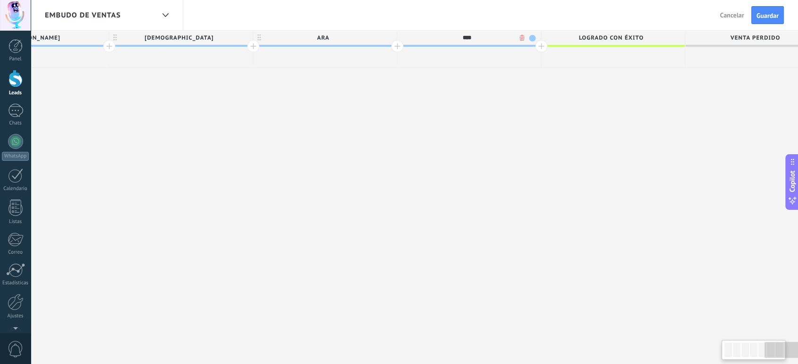
scroll to position [0, 1660]
drag, startPoint x: 684, startPoint y: 141, endPoint x: 398, endPoint y: 137, distance: 286.0
click at [534, 45] on div at bounding box center [538, 46] width 12 height 12
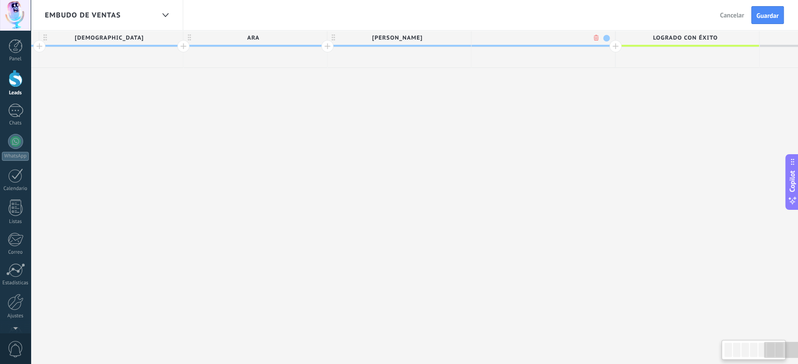
scroll to position [0, 1730]
type input "*****"
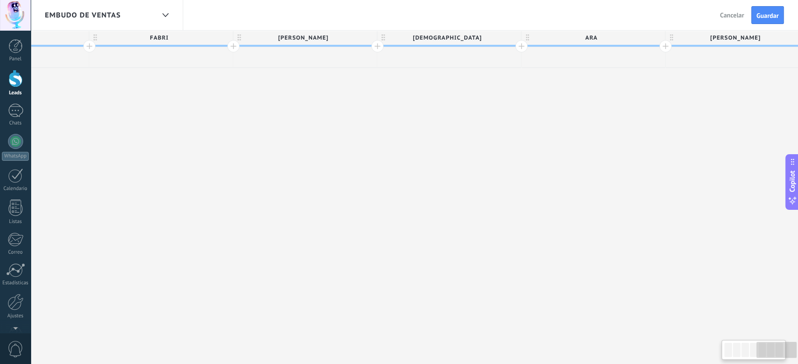
drag, startPoint x: 300, startPoint y: 109, endPoint x: 419, endPoint y: 114, distance: 119.0
click at [604, 109] on div "Incoming leads ADRI Añadir consejos BELEN Añadir consejos CRISTIAN Añadir conse…" at bounding box center [17, 198] width 2447 height 334
drag, startPoint x: 285, startPoint y: 118, endPoint x: 390, endPoint y: 122, distance: 105.8
click at [574, 118] on div "Incoming leads ADRI Añadir consejos BELEN Añadir consejos CRISTIAN Añadir conse…" at bounding box center [291, 198] width 2447 height 334
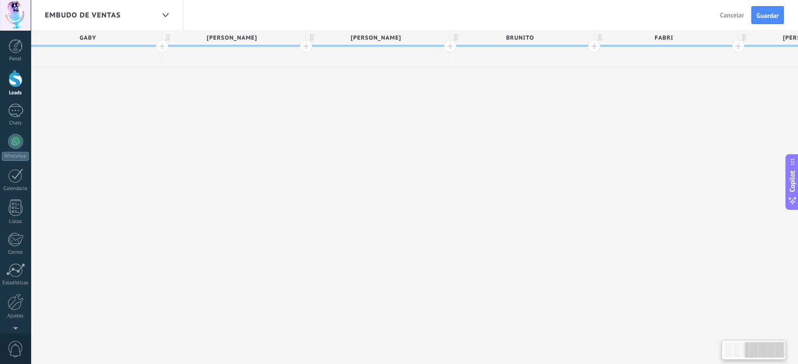
drag, startPoint x: 521, startPoint y: 120, endPoint x: 489, endPoint y: 122, distance: 31.6
click at [547, 121] on div "Incoming leads ADRI Añadir consejos BELEN Añadir consejos CRISTIAN Añadir conse…" at bounding box center [521, 198] width 2447 height 334
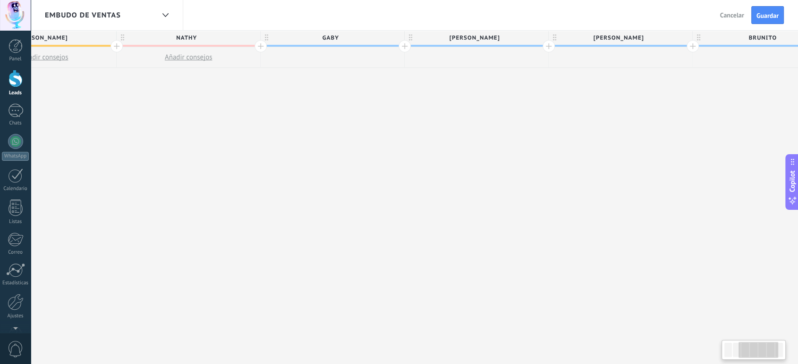
drag, startPoint x: 534, startPoint y: 116, endPoint x: 549, endPoint y: 118, distance: 15.2
click at [552, 117] on div "Incoming leads ADRI Añadir consejos BELEN Añadir consejos CRISTIAN Añadir conse…" at bounding box center [764, 198] width 2447 height 334
drag, startPoint x: 448, startPoint y: 117, endPoint x: 481, endPoint y: 117, distance: 33.0
click at [481, 117] on div "Incoming leads ADRI Añadir consejos BELEN Añadir consejos CRISTIAN Añadir conse…" at bounding box center [772, 198] width 2447 height 334
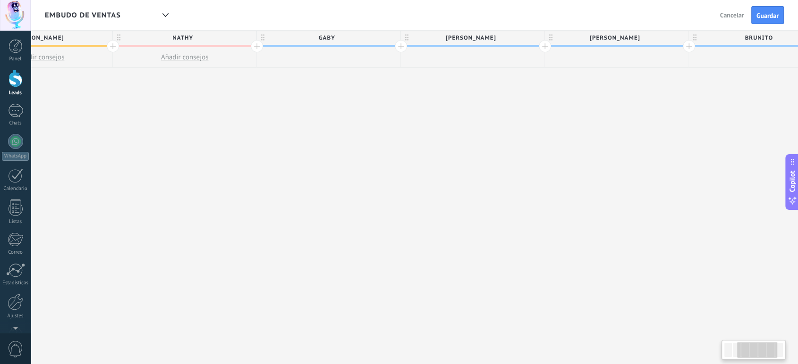
drag, startPoint x: 379, startPoint y: 129, endPoint x: 234, endPoint y: 111, distance: 146.4
click at [234, 111] on div "Incoming leads ADRI Añadir consejos BELEN Añadir consejos CRISTIAN Añadir conse…" at bounding box center [760, 198] width 2447 height 334
click at [355, 34] on span "GABY" at bounding box center [326, 38] width 139 height 15
click at [391, 39] on span at bounding box center [391, 38] width 7 height 7
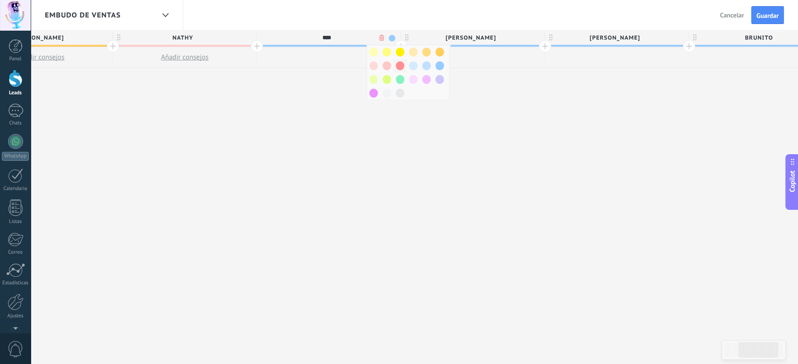
click at [398, 67] on span at bounding box center [399, 65] width 8 height 9
click at [496, 36] on span "[PERSON_NAME]" at bounding box center [470, 38] width 139 height 15
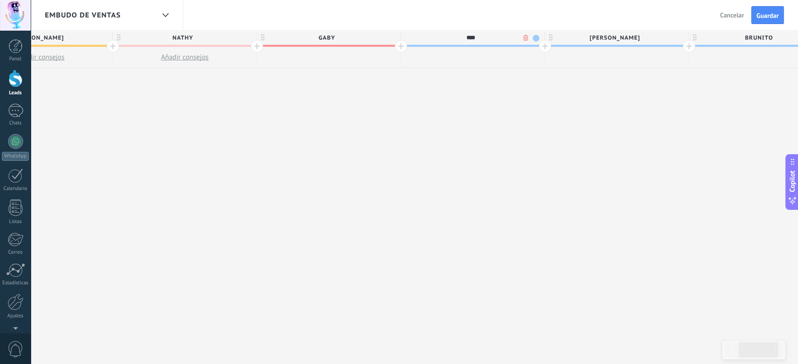
click at [534, 38] on span at bounding box center [535, 38] width 7 height 7
click at [566, 82] on span at bounding box center [570, 79] width 8 height 9
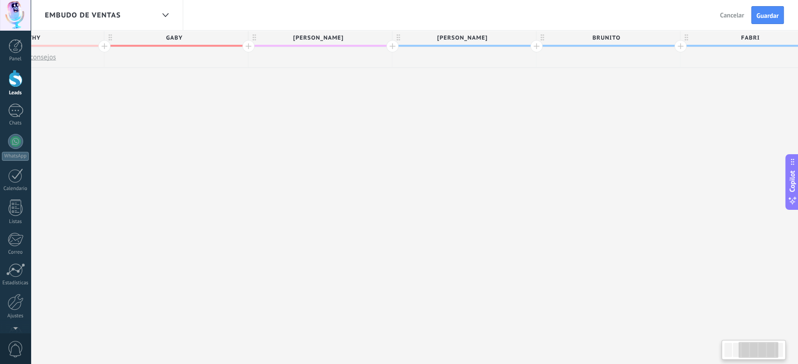
scroll to position [0, 880]
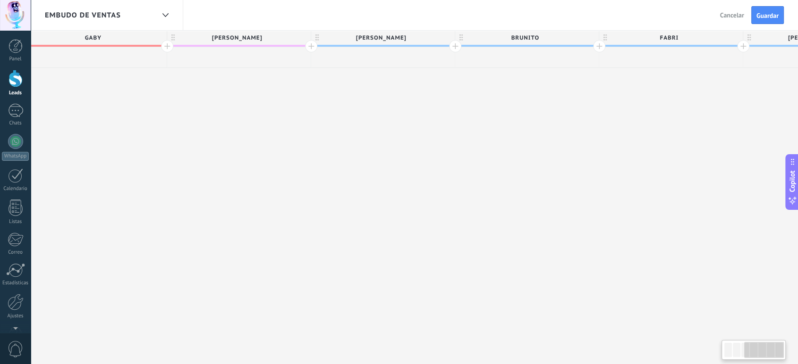
drag, startPoint x: 609, startPoint y: 103, endPoint x: 392, endPoint y: 105, distance: 217.1
click at [392, 105] on div "Incoming leads ADRI Añadir consejos BELEN Añadir consejos CRISTIAN Añadir conse…" at bounding box center [526, 198] width 2447 height 334
click at [510, 36] on span "BRUNITO" at bounding box center [524, 38] width 139 height 15
click at [589, 37] on span at bounding box center [590, 38] width 7 height 7
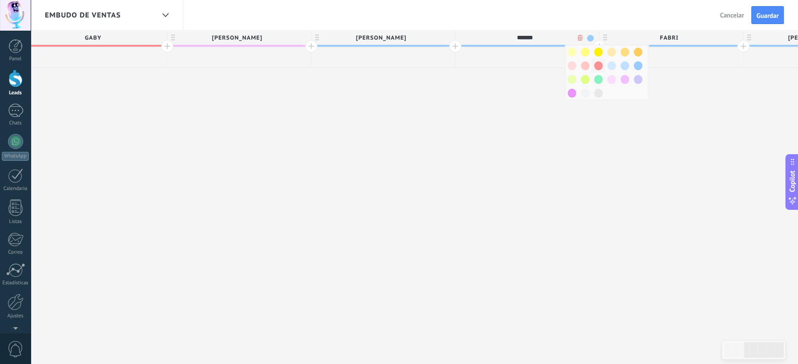
click at [599, 63] on span at bounding box center [598, 65] width 8 height 9
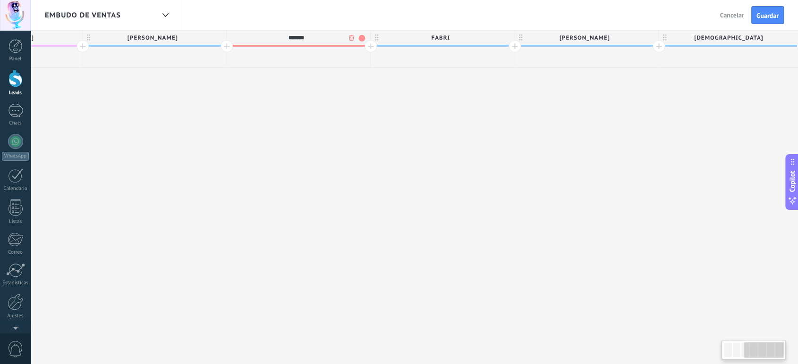
scroll to position [0, 1169]
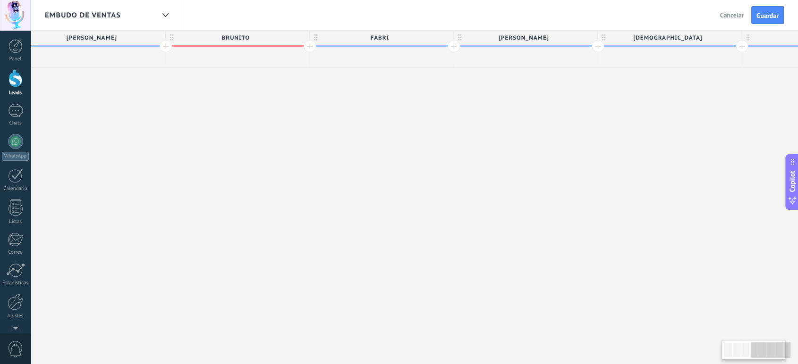
drag, startPoint x: 595, startPoint y: 132, endPoint x: 320, endPoint y: 127, distance: 274.2
click at [320, 127] on div "Incoming leads ADRI Añadir consejos BELEN Añadir consejos CRISTIAN Añadir conse…" at bounding box center [237, 198] width 2447 height 334
click at [419, 34] on span "FABRI" at bounding box center [379, 38] width 139 height 15
click at [443, 36] on span at bounding box center [444, 38] width 7 height 7
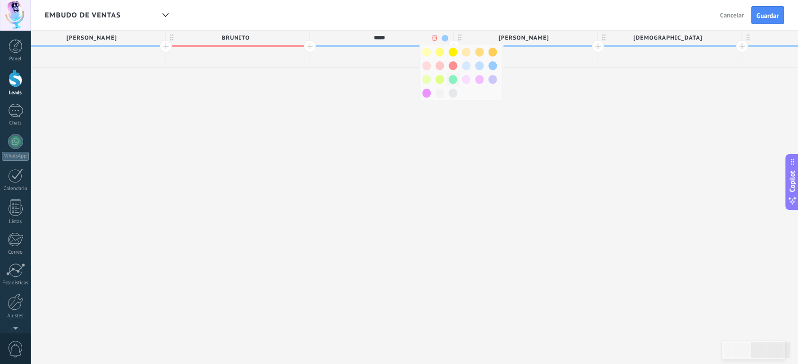
click at [449, 81] on span at bounding box center [452, 79] width 8 height 9
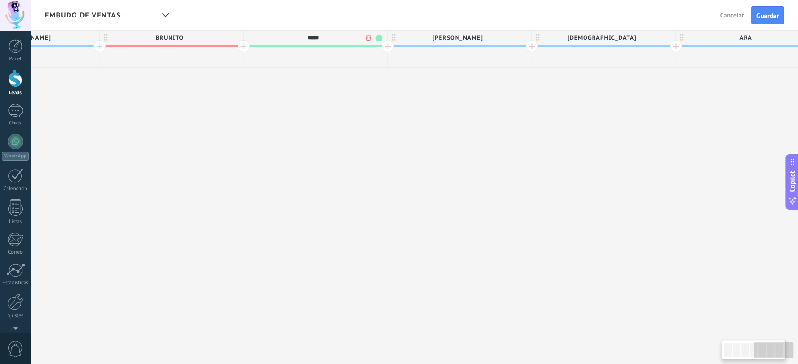
scroll to position [0, 1309]
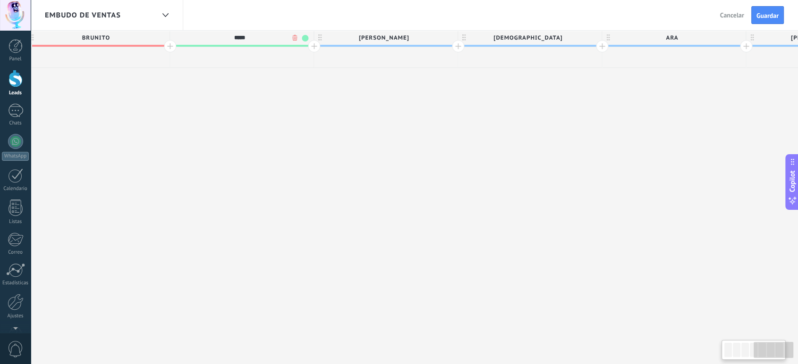
drag, startPoint x: 549, startPoint y: 109, endPoint x: 410, endPoint y: 104, distance: 139.3
click at [410, 111] on div "Incoming leads ADRI Añadir consejos BELEN Añadir consejos CRISTIAN Añadir conse…" at bounding box center [97, 198] width 2447 height 334
click at [431, 35] on span "[PERSON_NAME]" at bounding box center [383, 38] width 139 height 15
click at [448, 40] on span at bounding box center [448, 38] width 7 height 7
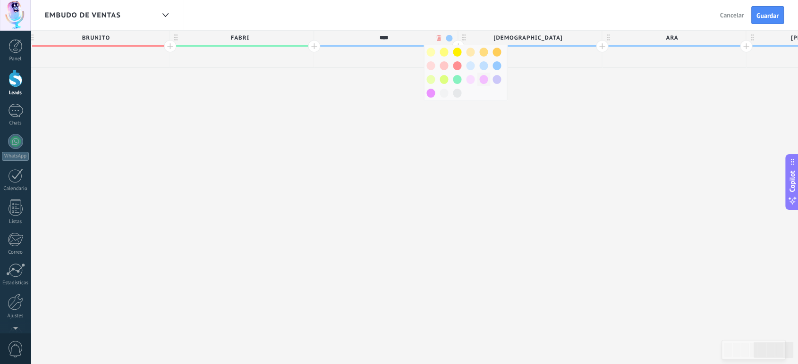
click at [481, 83] on span at bounding box center [483, 79] width 8 height 9
click at [561, 34] on span "[DEMOGRAPHIC_DATA]" at bounding box center [527, 38] width 139 height 15
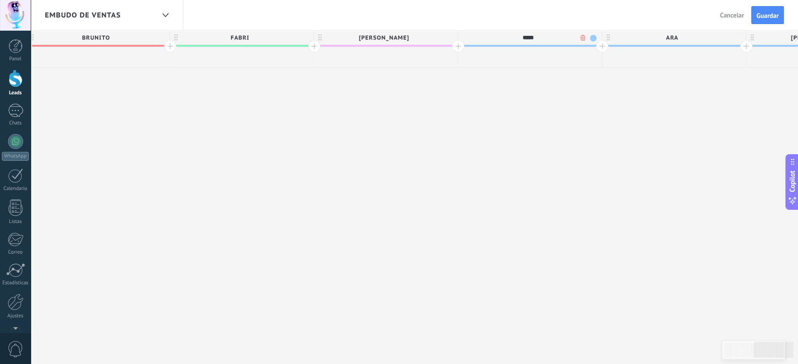
click at [593, 38] on span at bounding box center [592, 38] width 7 height 7
click at [570, 92] on span at bounding box center [574, 93] width 8 height 9
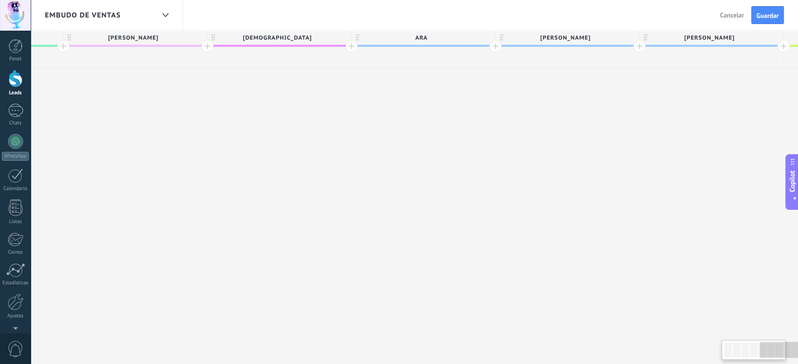
drag, startPoint x: 658, startPoint y: 116, endPoint x: 408, endPoint y: 124, distance: 250.2
click at [464, 34] on span "ARA" at bounding box center [420, 38] width 139 height 15
click at [483, 38] on span at bounding box center [485, 38] width 7 height 7
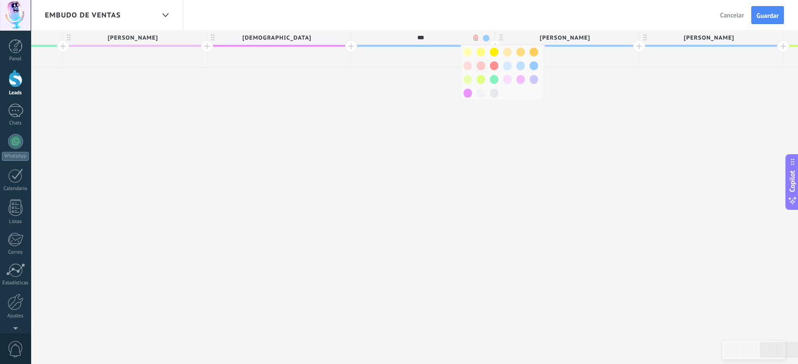
click at [476, 67] on span at bounding box center [480, 65] width 8 height 9
click at [600, 37] on span "MARI" at bounding box center [563, 38] width 139 height 15
click at [627, 36] on span at bounding box center [629, 38] width 7 height 7
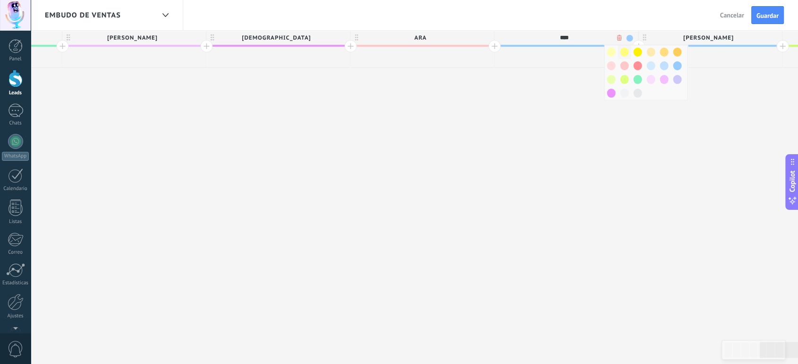
click at [618, 50] on div at bounding box center [623, 52] width 13 height 14
click at [700, 37] on span "[PERSON_NAME]" at bounding box center [707, 38] width 139 height 15
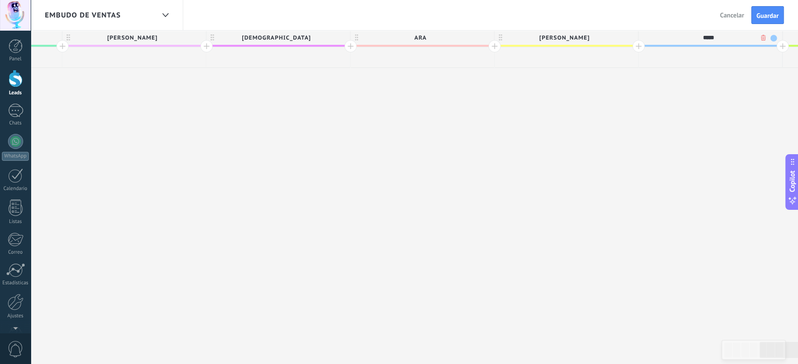
click at [771, 36] on span at bounding box center [773, 38] width 7 height 7
click at [778, 67] on span at bounding box center [781, 65] width 8 height 9
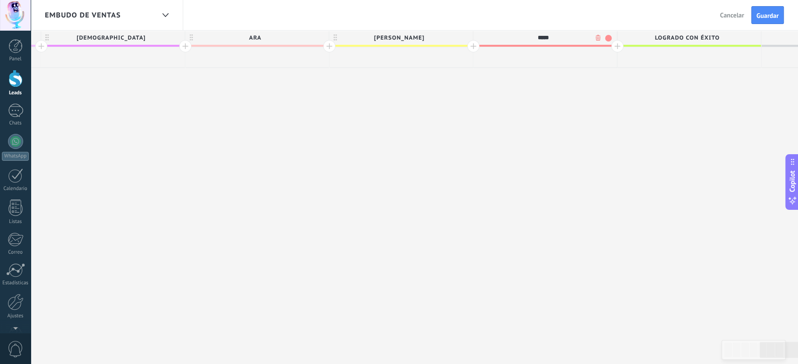
scroll to position [0, 1831]
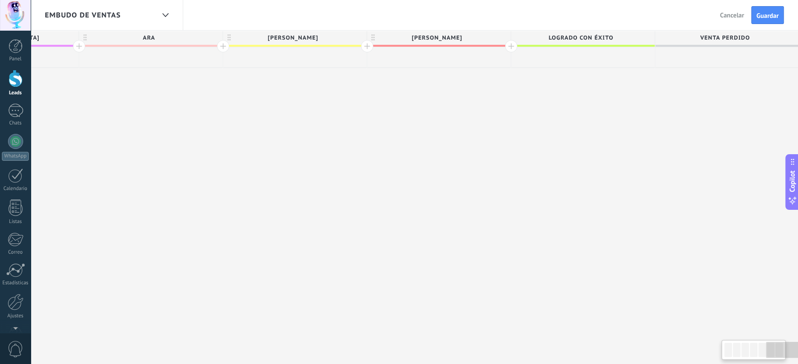
drag, startPoint x: 638, startPoint y: 116, endPoint x: 270, endPoint y: 119, distance: 368.6
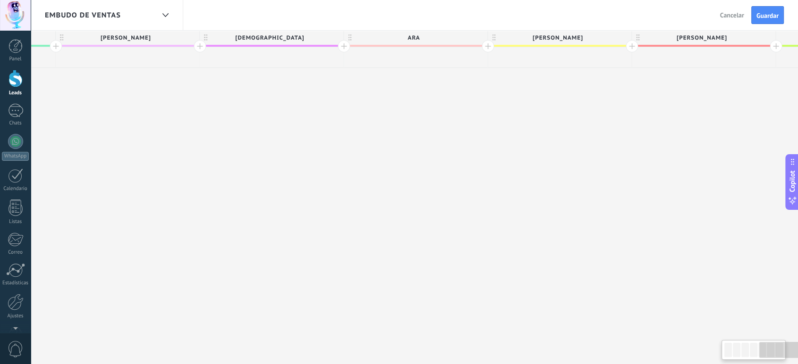
scroll to position [0, 1536]
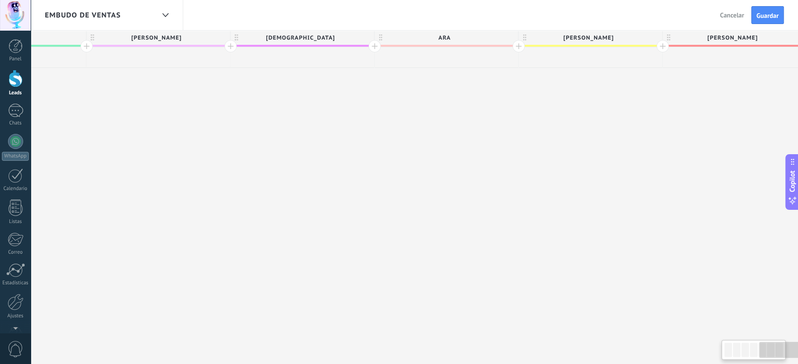
drag, startPoint x: 479, startPoint y: 113, endPoint x: 487, endPoint y: 112, distance: 7.6
click at [760, 12] on span "Guardar" at bounding box center [767, 15] width 22 height 7
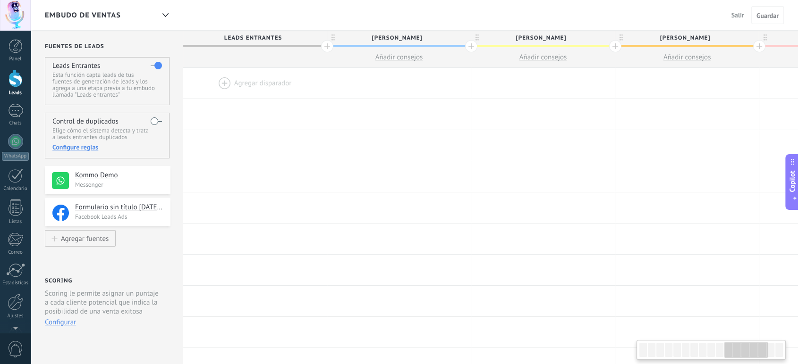
scroll to position [0, 1536]
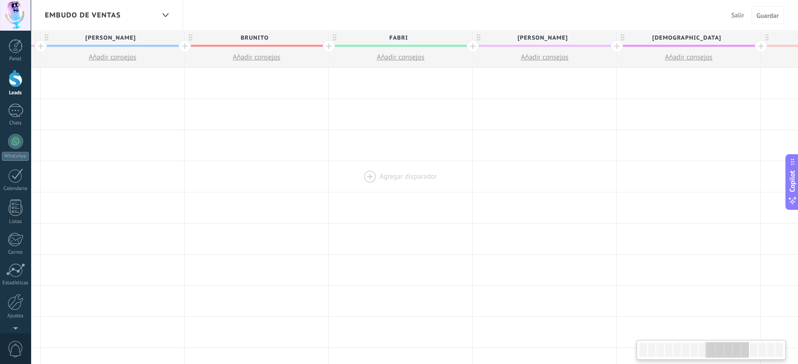
drag, startPoint x: 140, startPoint y: 137, endPoint x: 455, endPoint y: 165, distance: 316.5
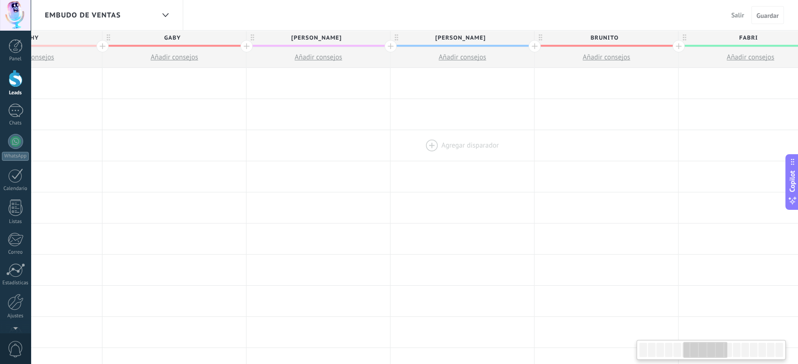
drag, startPoint x: 232, startPoint y: 146, endPoint x: 460, endPoint y: 152, distance: 228.5
click at [581, 151] on div at bounding box center [605, 145] width 143 height 31
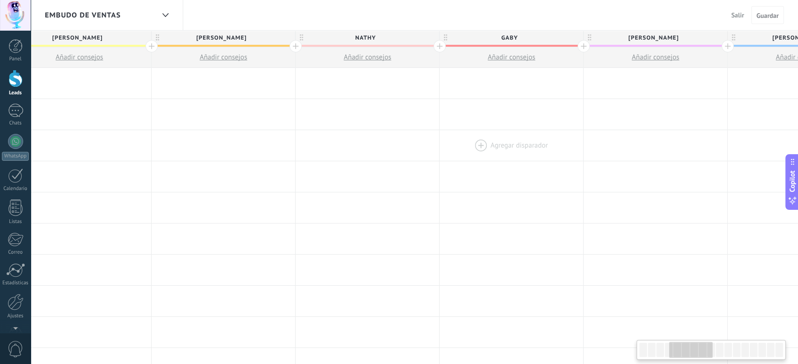
drag, startPoint x: 490, startPoint y: 149, endPoint x: 512, endPoint y: 158, distance: 23.5
click at [577, 158] on div at bounding box center [510, 145] width 143 height 31
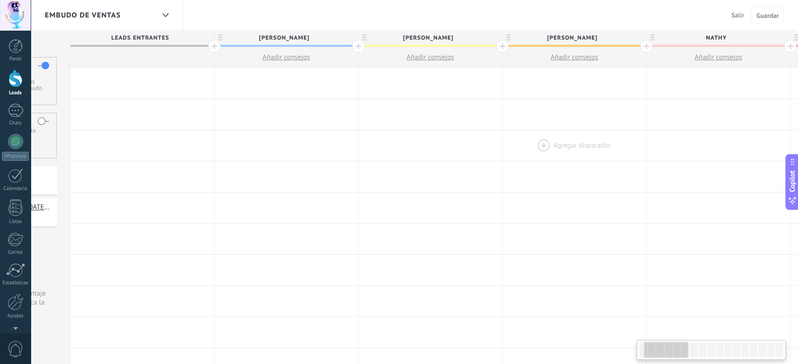
scroll to position [0, 106]
drag, startPoint x: 213, startPoint y: 147, endPoint x: 560, endPoint y: 146, distance: 346.9
click at [560, 146] on div at bounding box center [580, 145] width 143 height 31
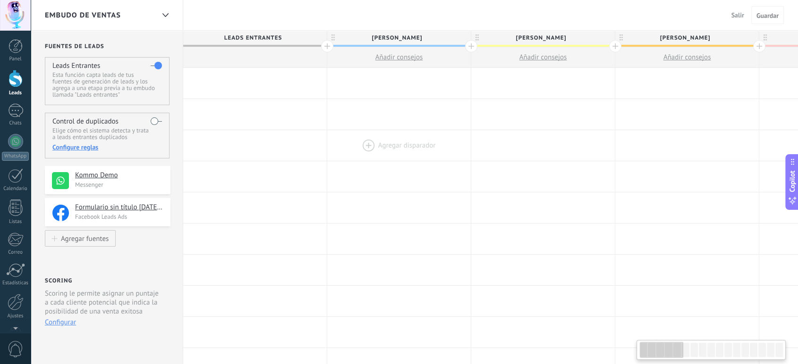
drag, startPoint x: 402, startPoint y: 128, endPoint x: 411, endPoint y: 131, distance: 9.3
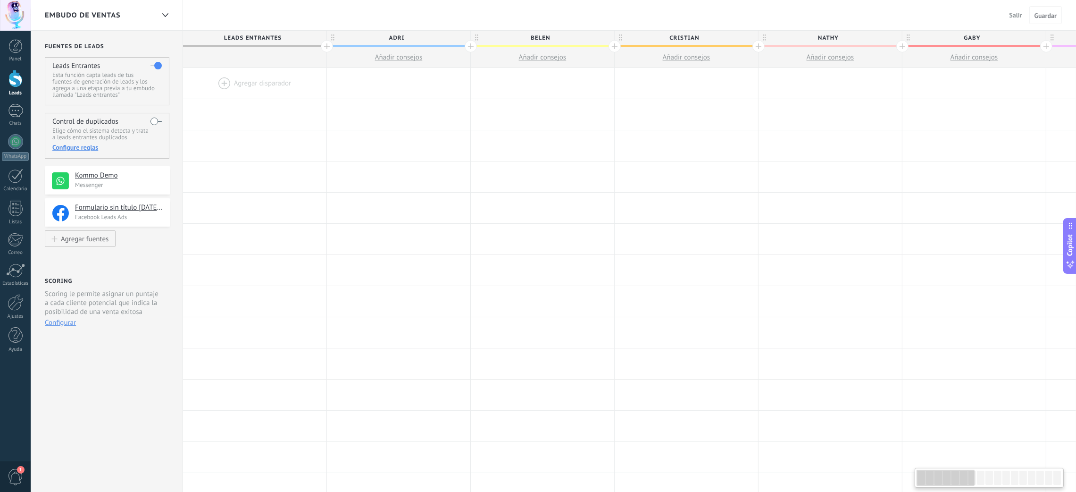
click at [1013, 17] on span "Salir" at bounding box center [1016, 15] width 13 height 8
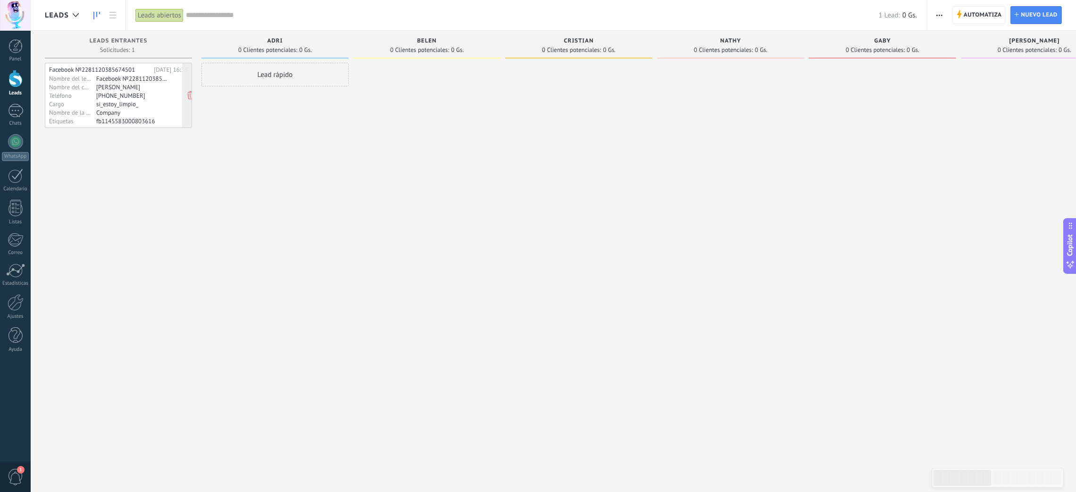
click at [124, 89] on div "[PERSON_NAME]" at bounding box center [132, 87] width 73 height 8
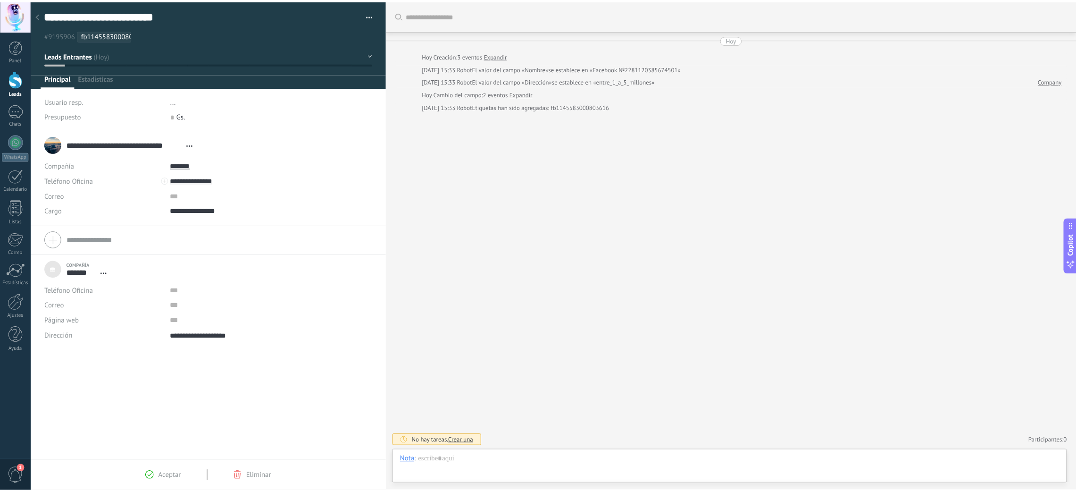
scroll to position [9, 0]
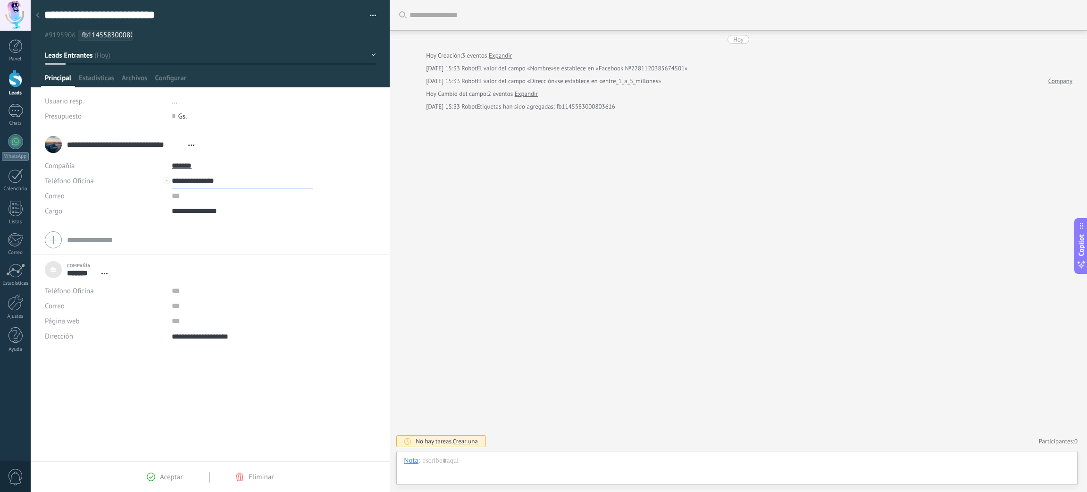
click at [208, 183] on input "**********" at bounding box center [242, 180] width 141 height 15
type input "**********"
click at [35, 14] on div at bounding box center [37, 16] width 13 height 18
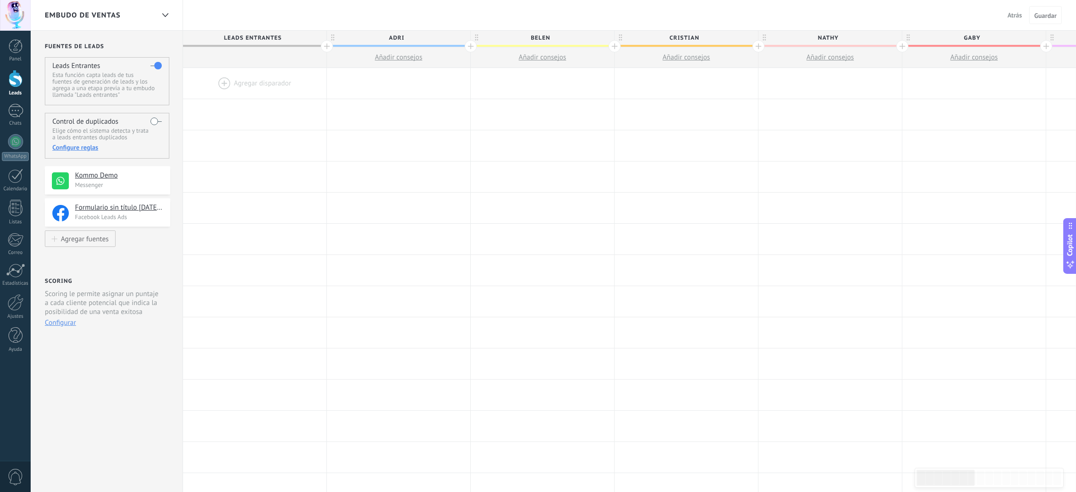
click at [1015, 16] on span "Atrás" at bounding box center [1015, 15] width 15 height 8
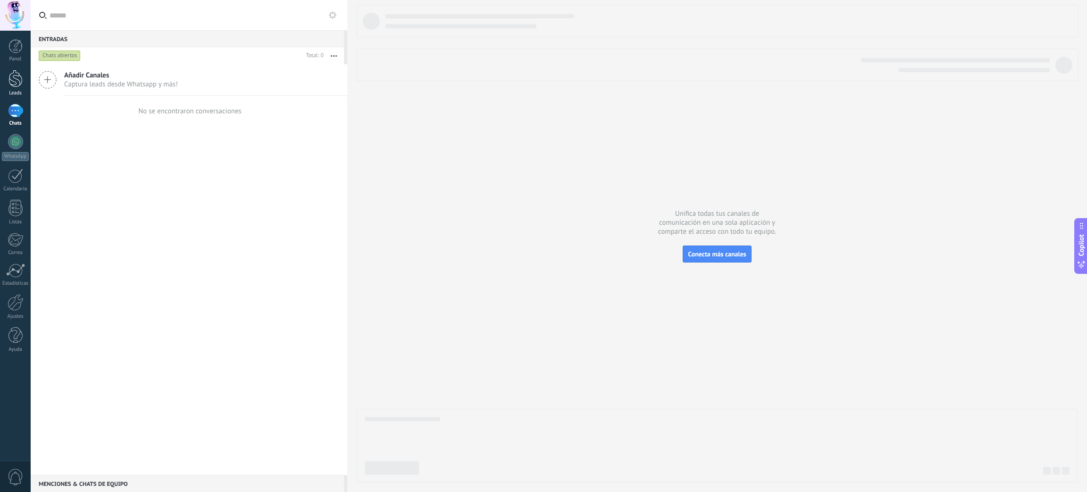
click at [14, 83] on div at bounding box center [15, 78] width 14 height 17
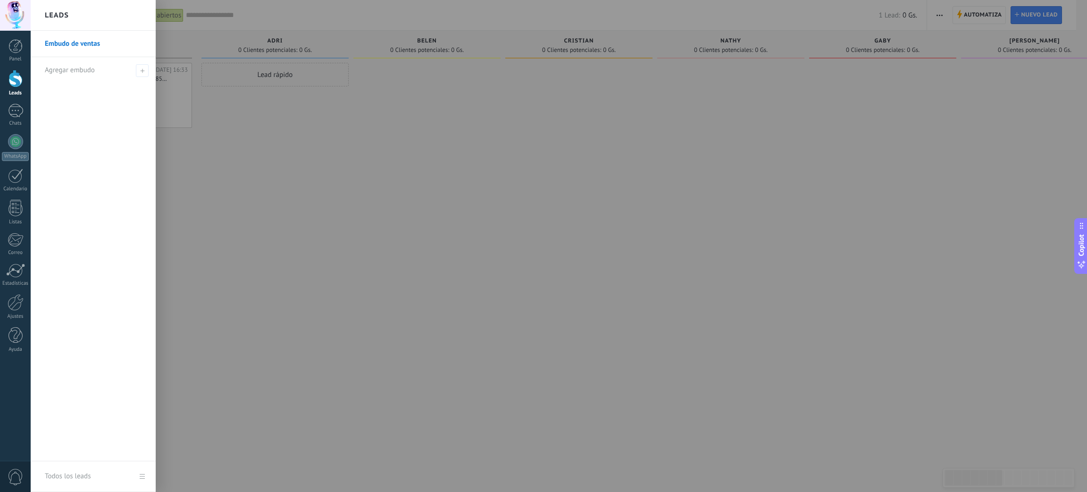
click at [273, 198] on div at bounding box center [574, 246] width 1087 height 492
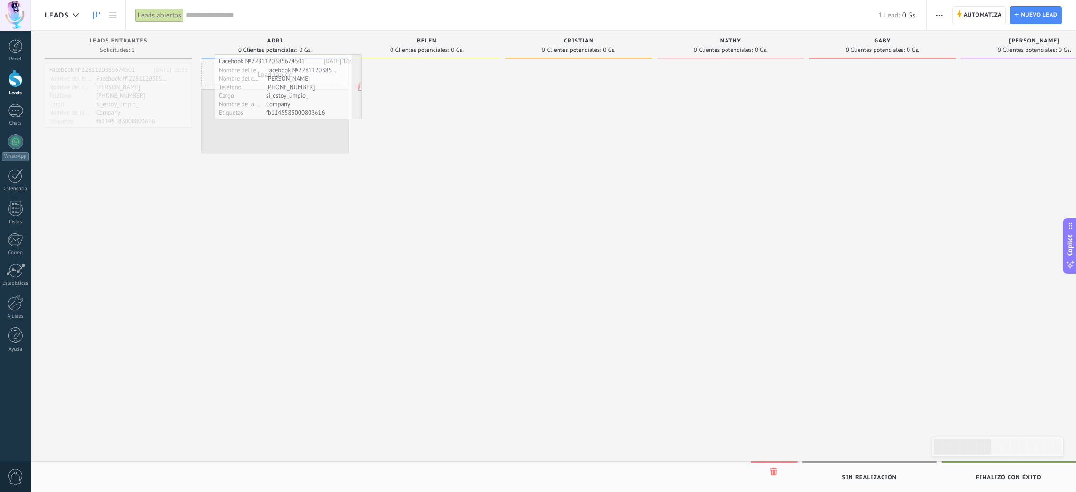
drag, startPoint x: 102, startPoint y: 93, endPoint x: 271, endPoint y: 84, distance: 168.7
